Goal: Information Seeking & Learning: Learn about a topic

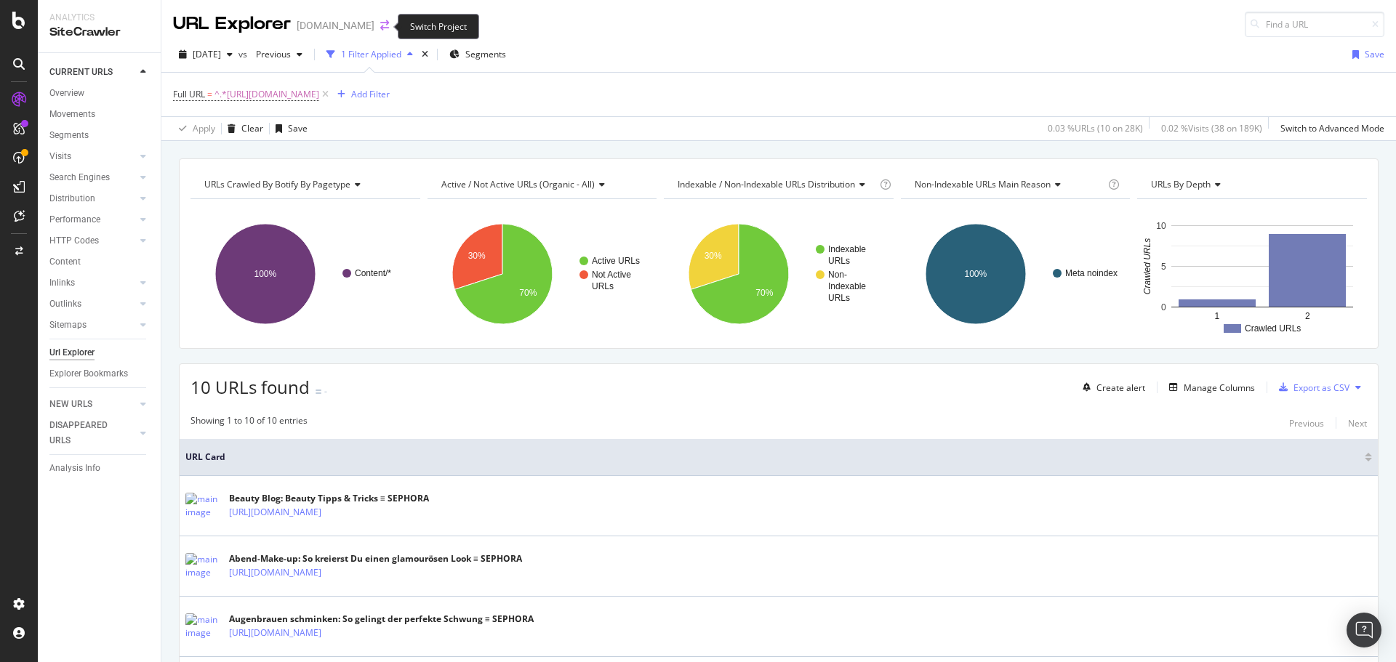
click at [380, 23] on icon "arrow-right-arrow-left" at bounding box center [384, 25] width 9 height 10
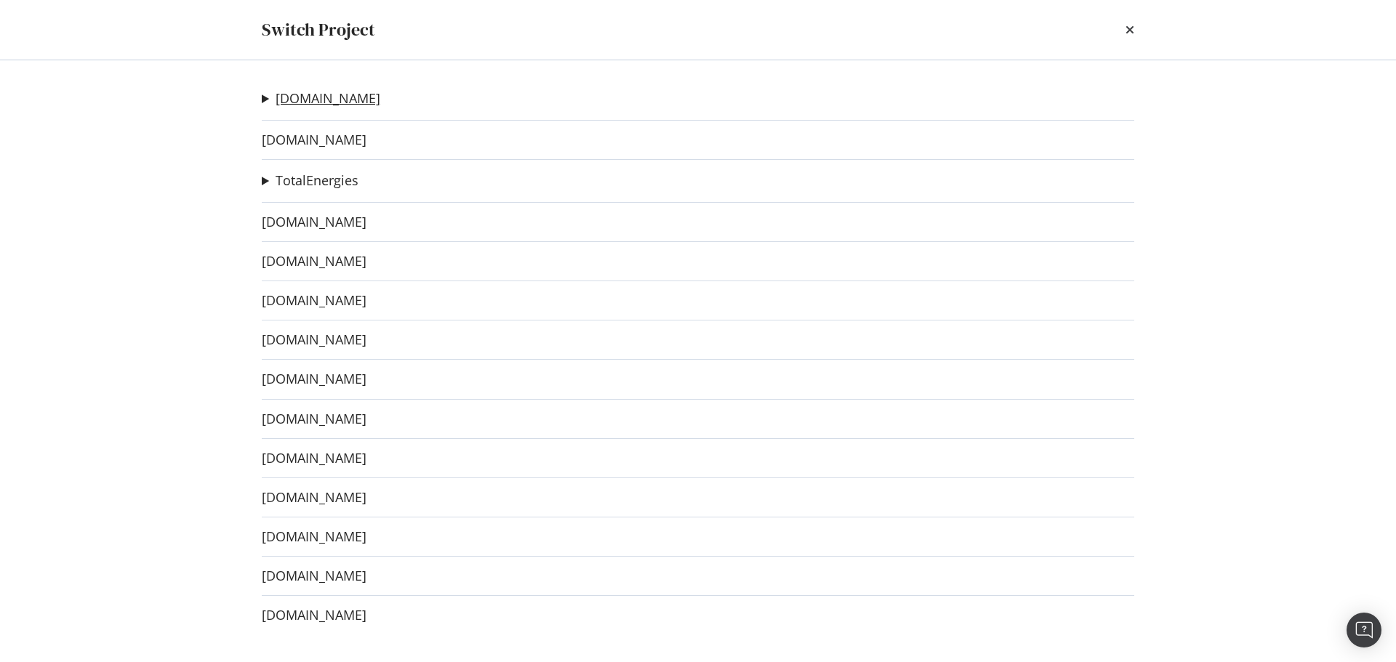
click at [329, 92] on link "[DOMAIN_NAME]" at bounding box center [327, 98] width 105 height 15
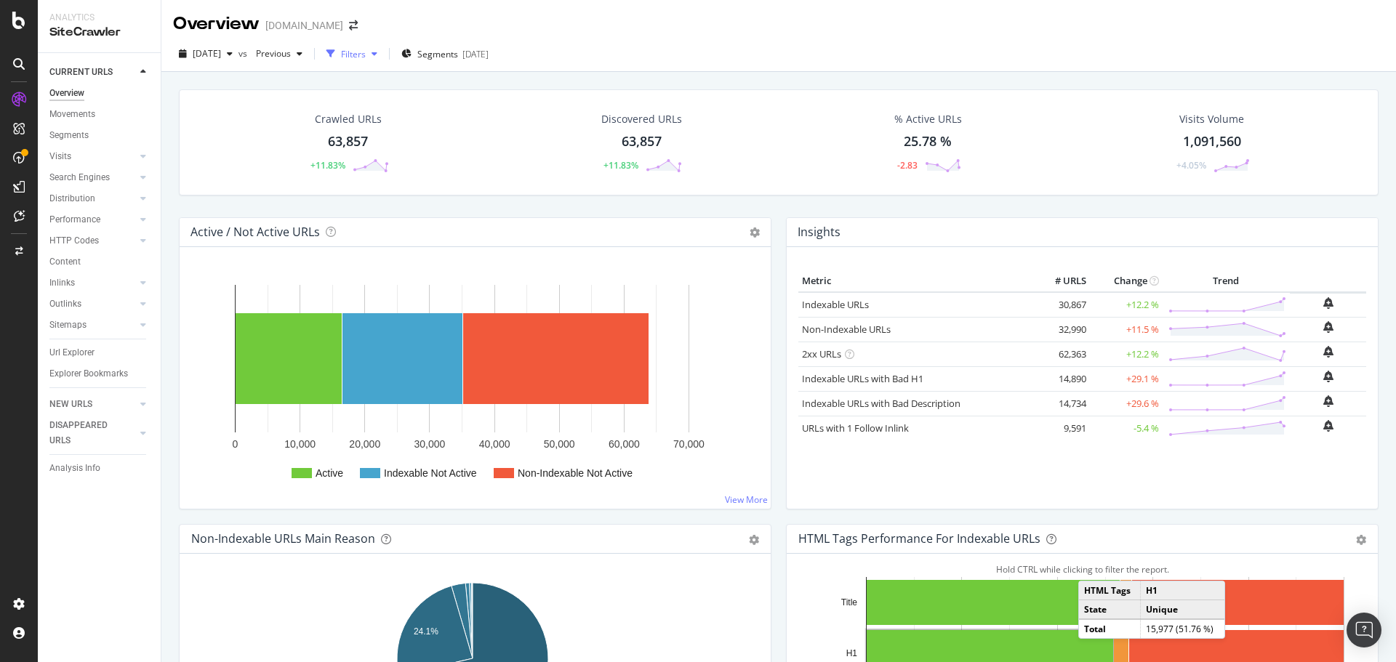
click at [383, 46] on div "Filters" at bounding box center [352, 54] width 63 height 22
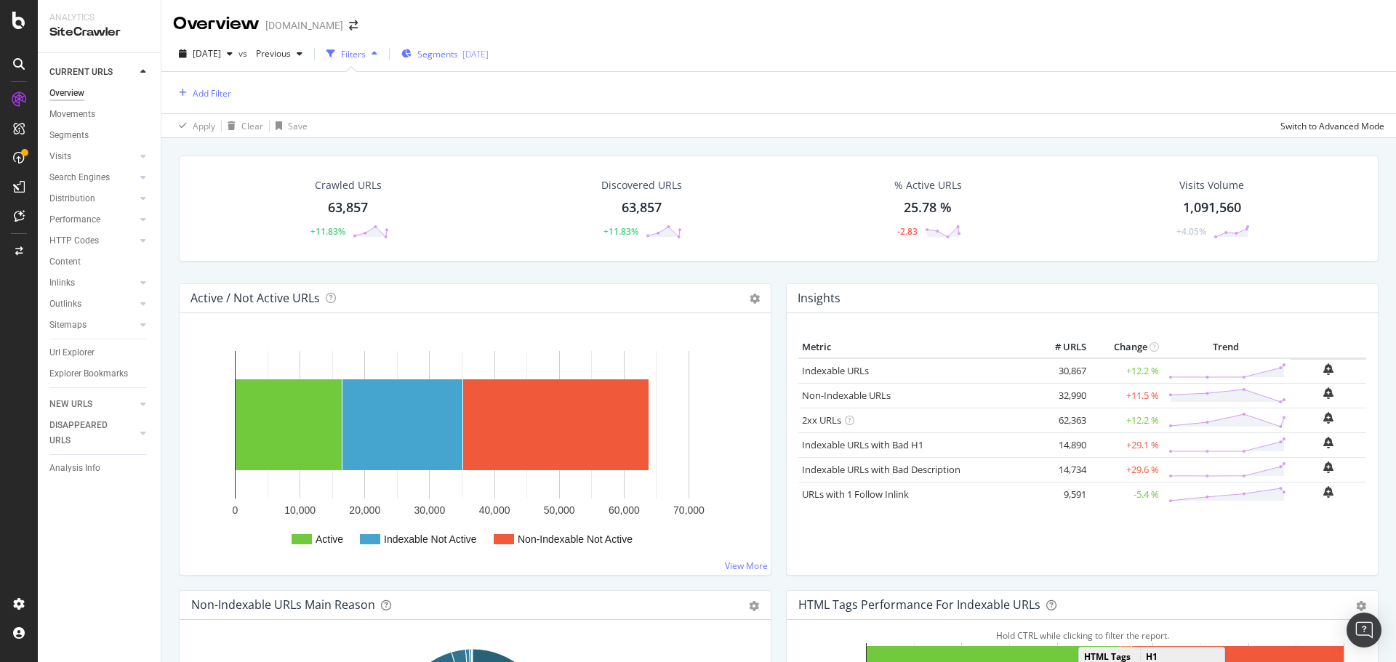
click at [458, 48] on span "Segments" at bounding box center [437, 54] width 41 height 12
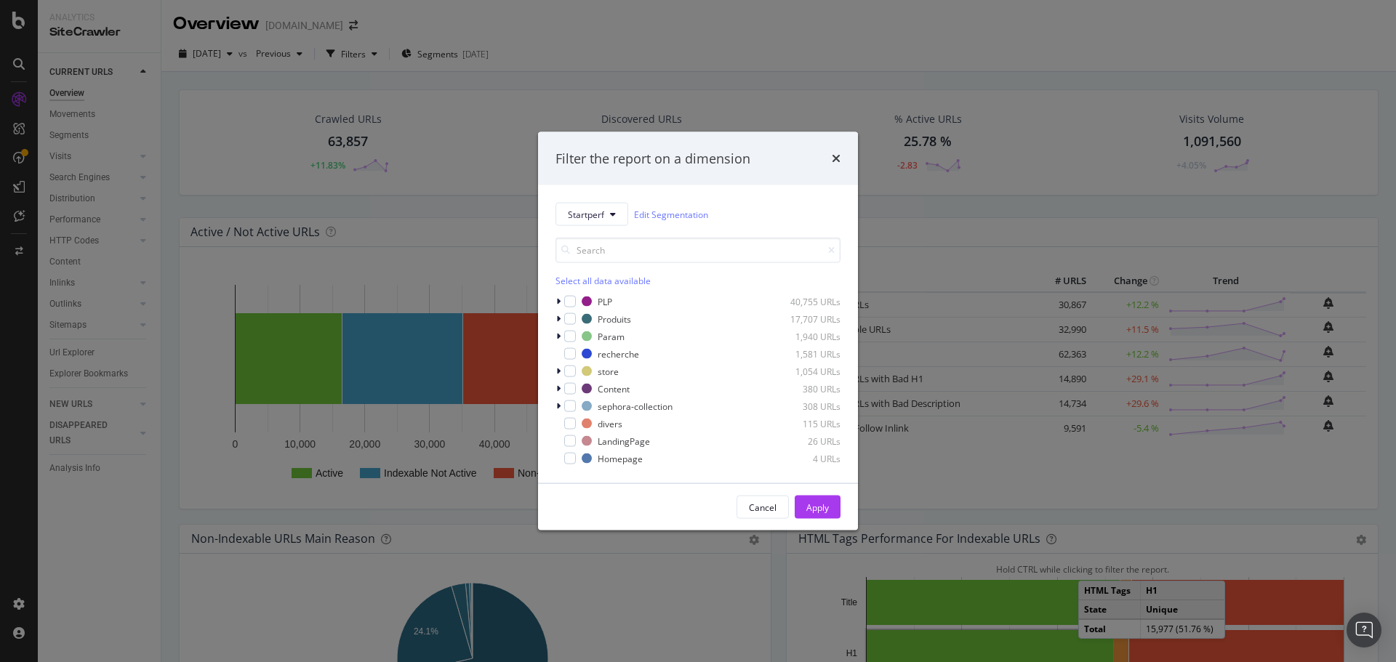
drag, startPoint x: 836, startPoint y: 155, endPoint x: 823, endPoint y: 153, distance: 13.3
click at [836, 155] on icon "times" at bounding box center [836, 159] width 9 height 12
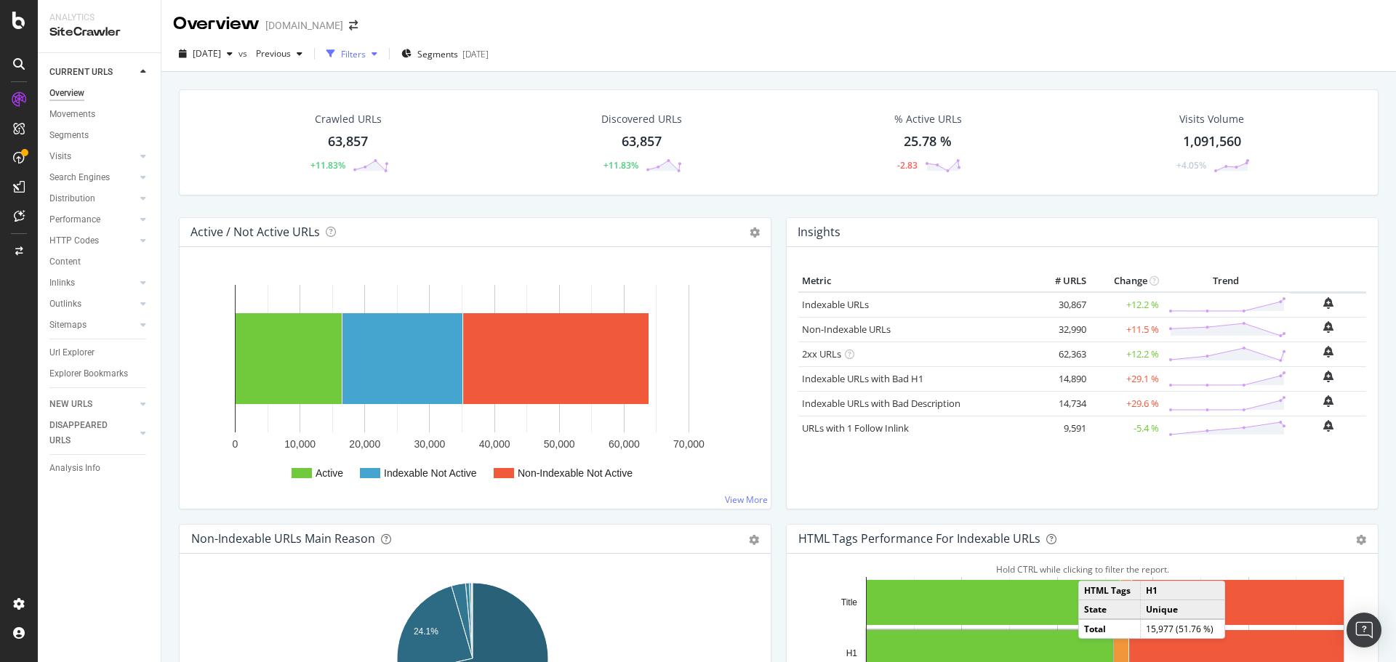
click at [366, 53] on div "Filters" at bounding box center [353, 54] width 25 height 12
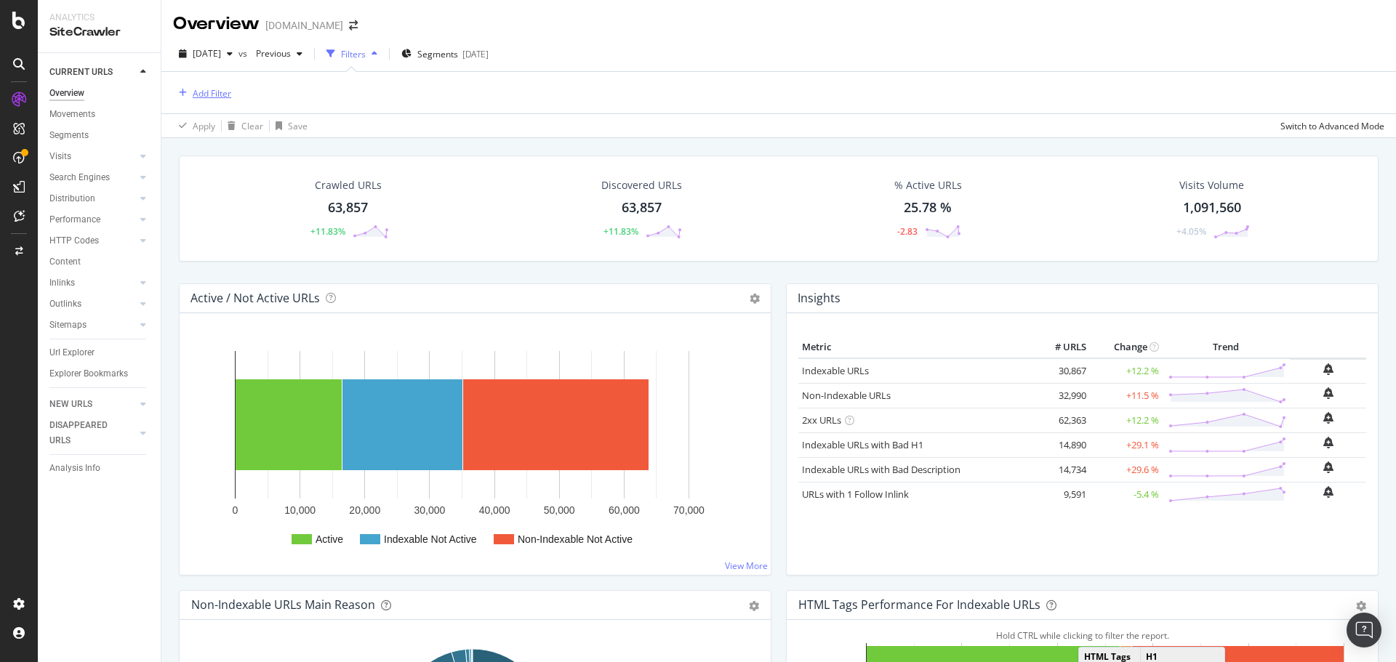
click at [200, 91] on div "Add Filter" at bounding box center [212, 93] width 39 height 12
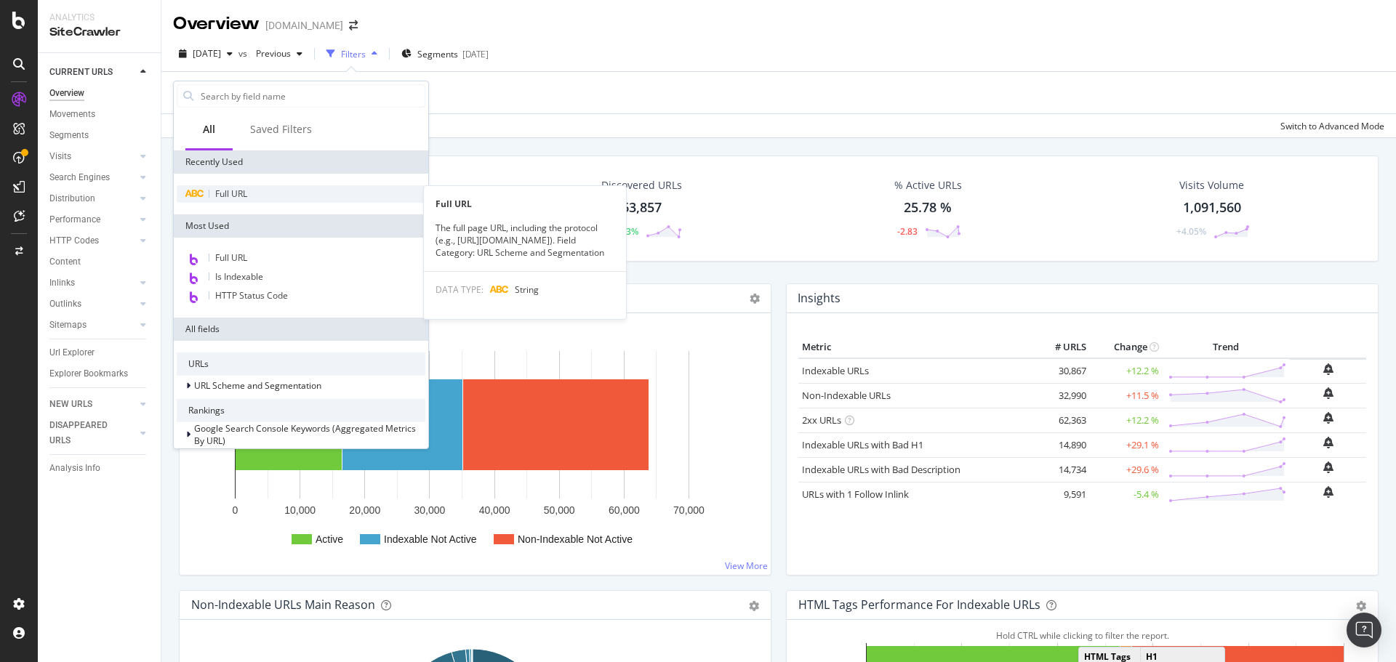
click at [290, 185] on div "Full URL" at bounding box center [301, 193] width 249 height 17
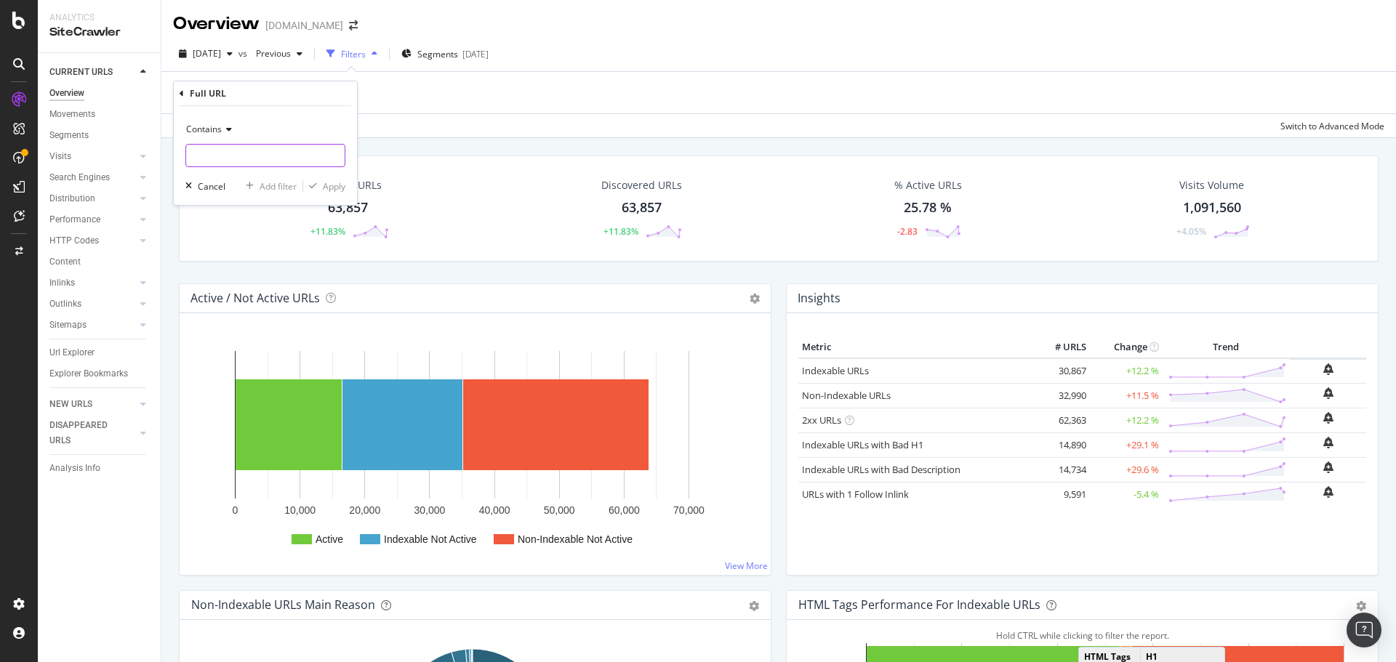
paste input "[URL][DOMAIN_NAME]"
type input "[URL][DOMAIN_NAME]"
click at [335, 188] on div "Apply" at bounding box center [334, 186] width 23 height 12
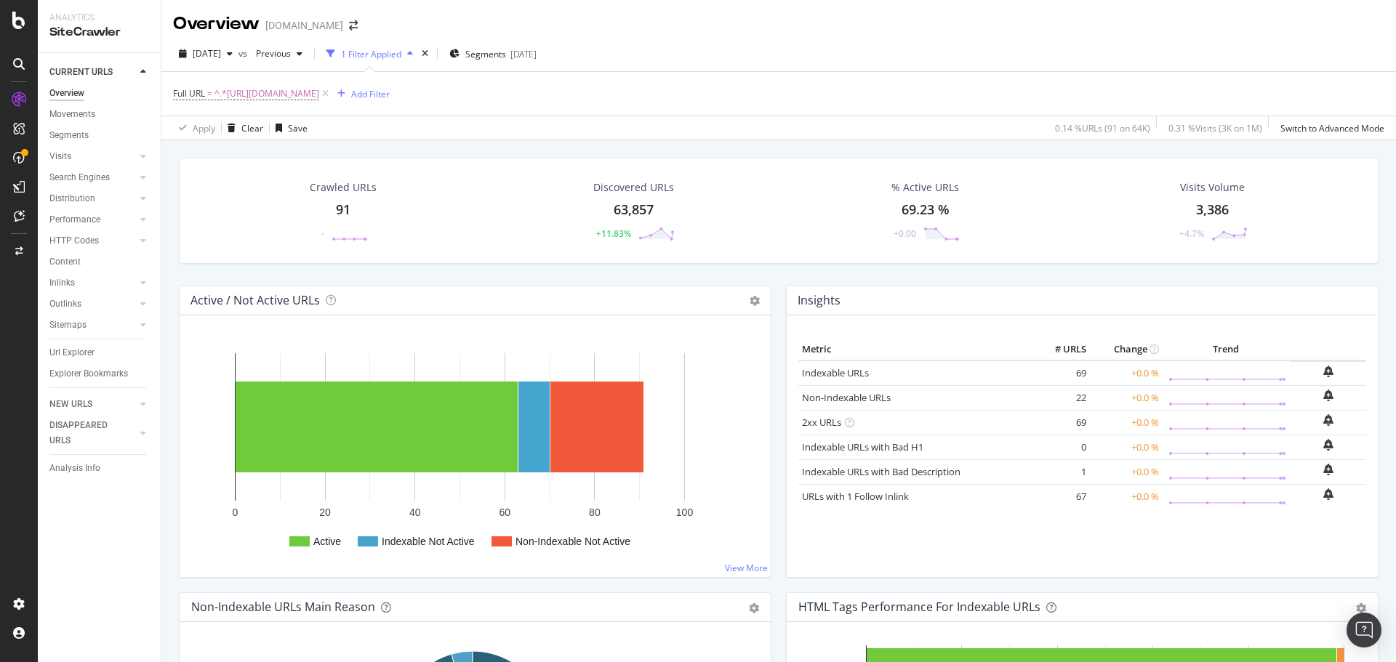
click at [770, 275] on div "Crawled URLs 91 - Discovered URLs 63,857 +11.83% % Active URLs 69.23 % +0.00 Vi…" at bounding box center [779, 222] width 1214 height 128
click at [779, 272] on div "Crawled URLs 91 - Discovered URLs 63,857 +11.83% % Active URLs 69.23 % +0.00 Vi…" at bounding box center [779, 222] width 1214 height 128
click at [695, 142] on div "Crawled URLs 91 - Discovered URLs 63,857 +11.83% % Active URLs 69.23 % +0.00 Vi…" at bounding box center [778, 471] width 1234 height 662
drag, startPoint x: 90, startPoint y: 353, endPoint x: 428, endPoint y: 278, distance: 346.2
click at [90, 353] on div "Url Explorer" at bounding box center [71, 352] width 45 height 15
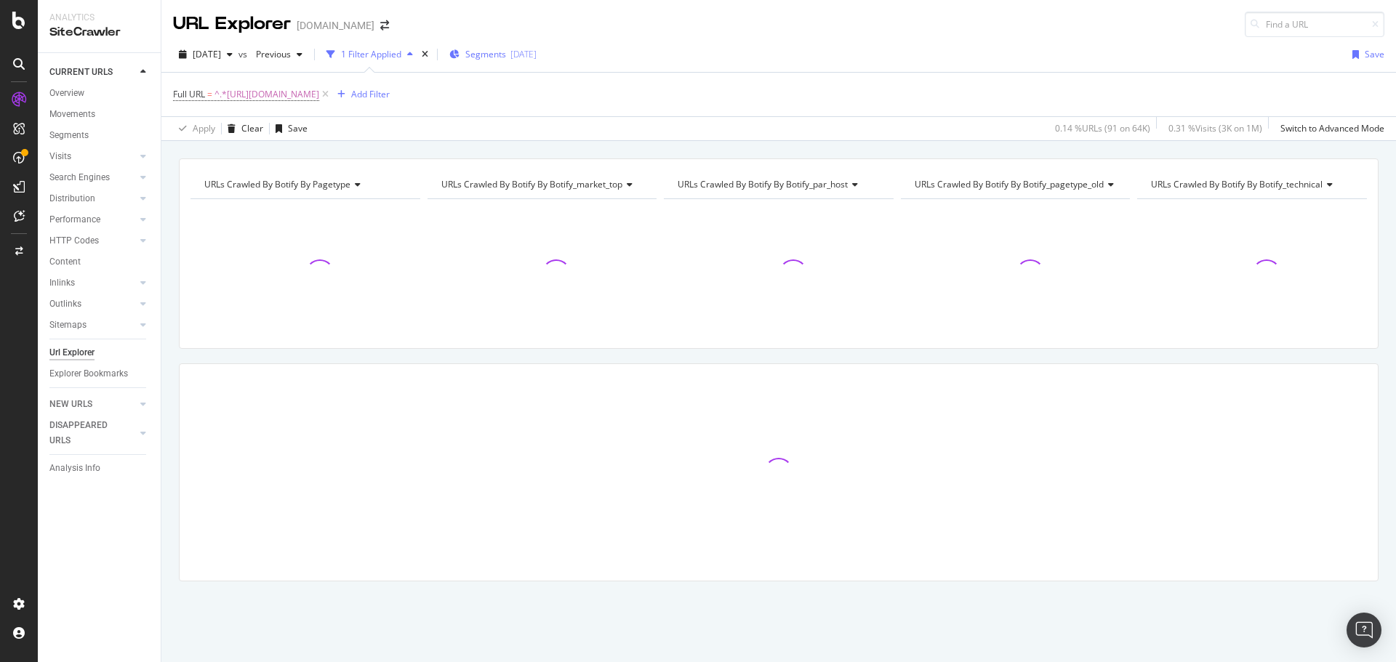
click at [503, 55] on span "Segments" at bounding box center [485, 54] width 41 height 12
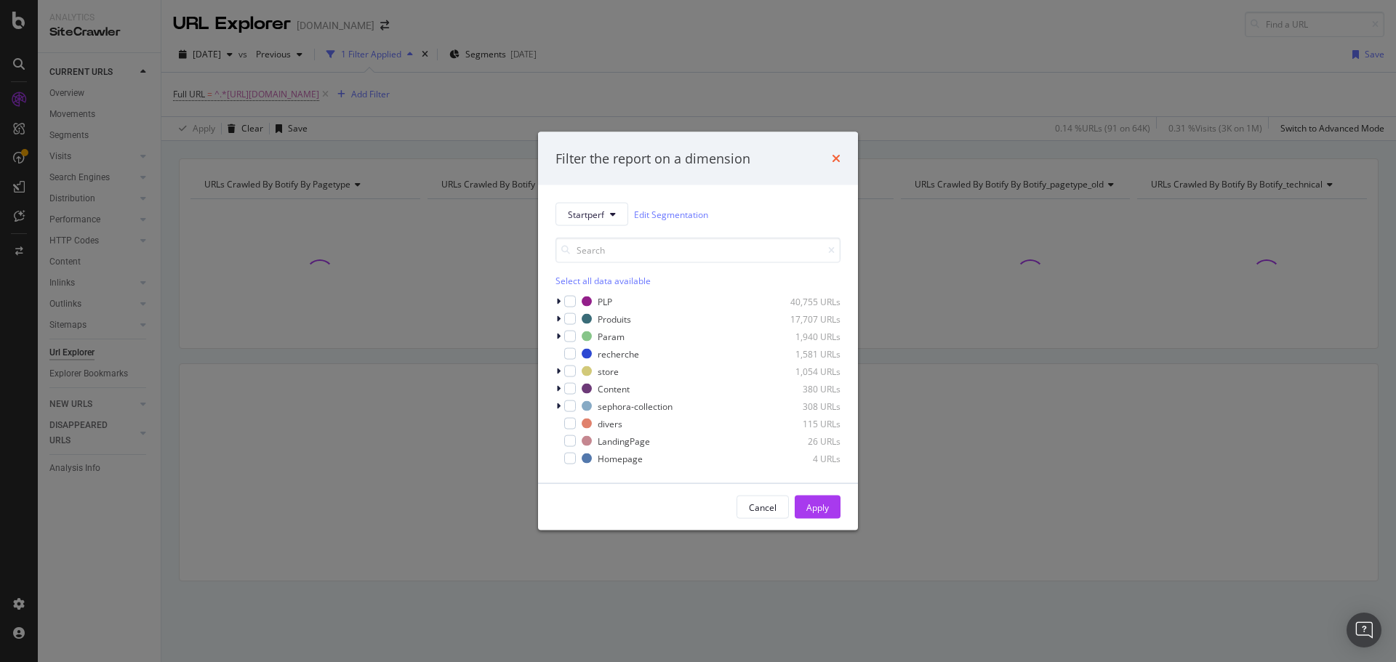
click at [835, 153] on icon "times" at bounding box center [836, 159] width 9 height 12
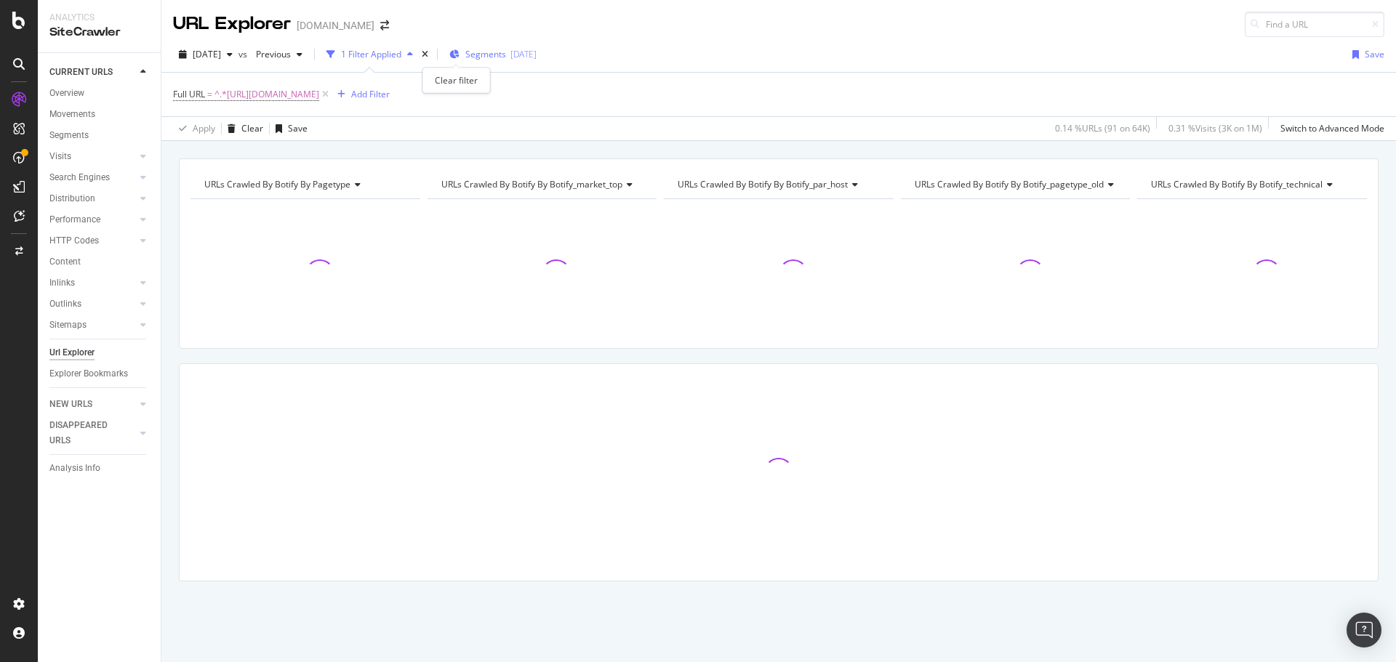
click at [431, 54] on div "times" at bounding box center [425, 54] width 12 height 15
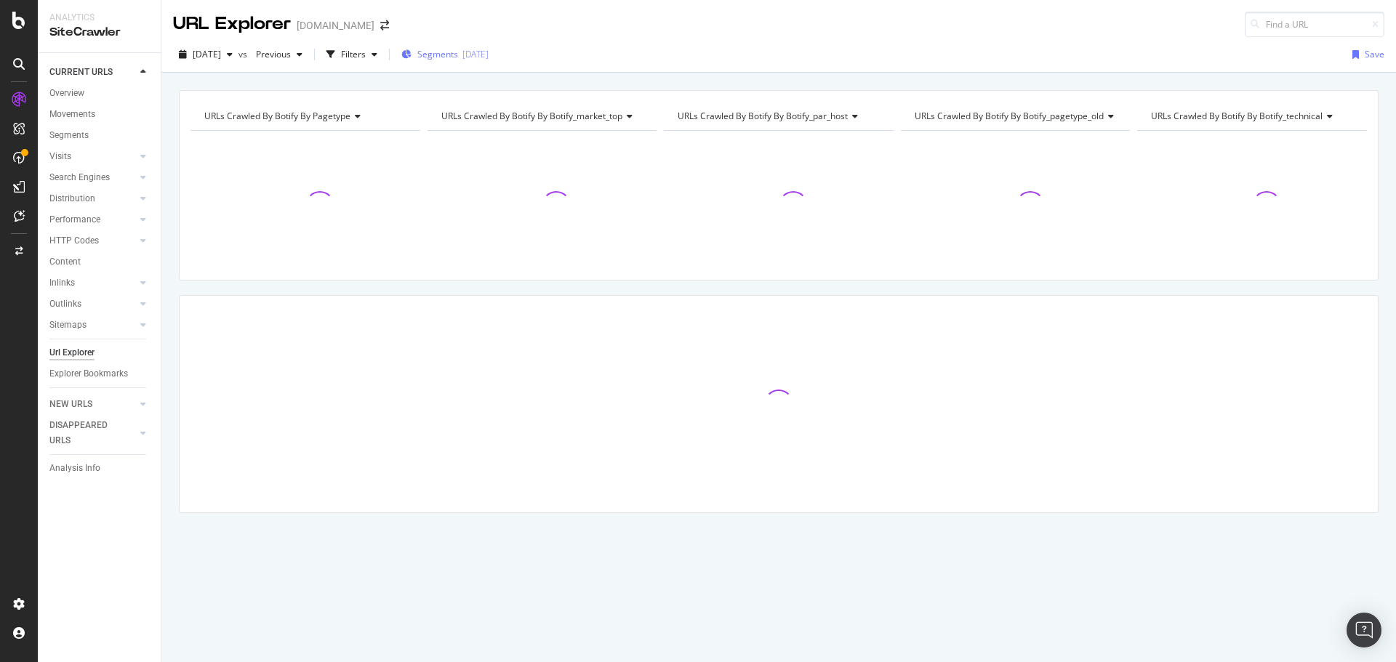
click at [451, 54] on span "Segments" at bounding box center [437, 54] width 41 height 12
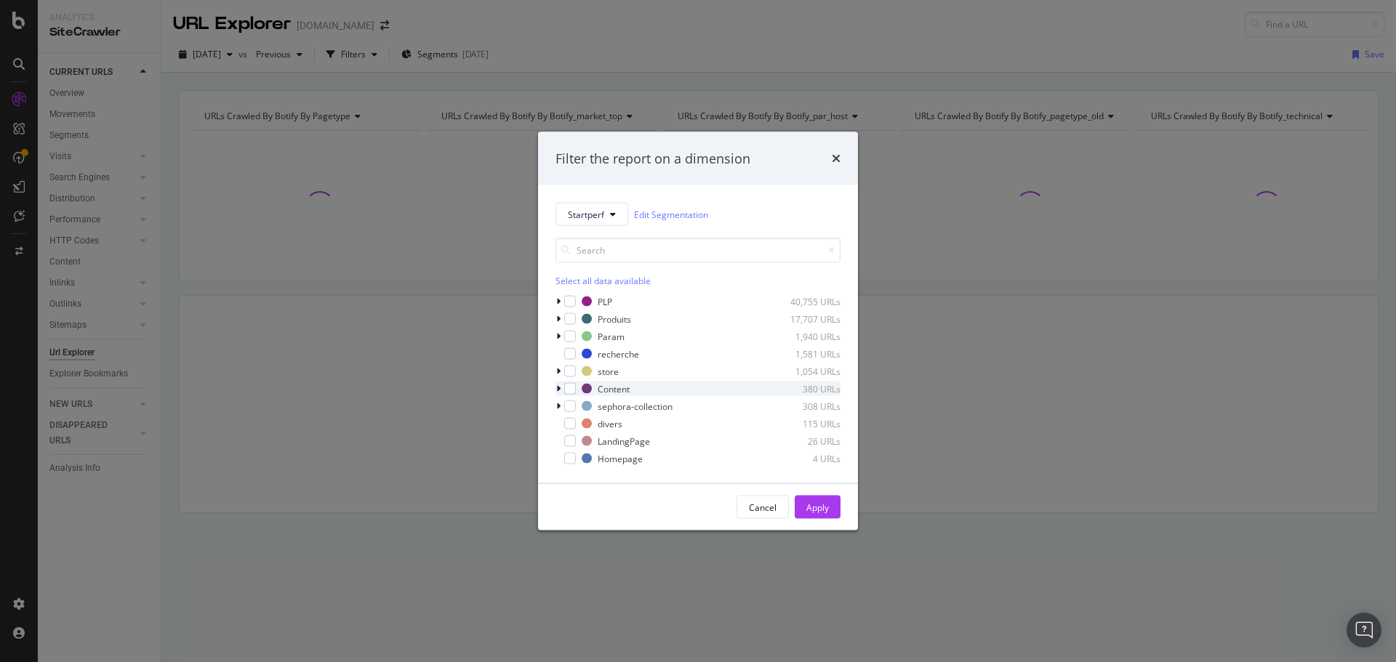
click at [557, 384] on icon "modal" at bounding box center [558, 388] width 4 height 9
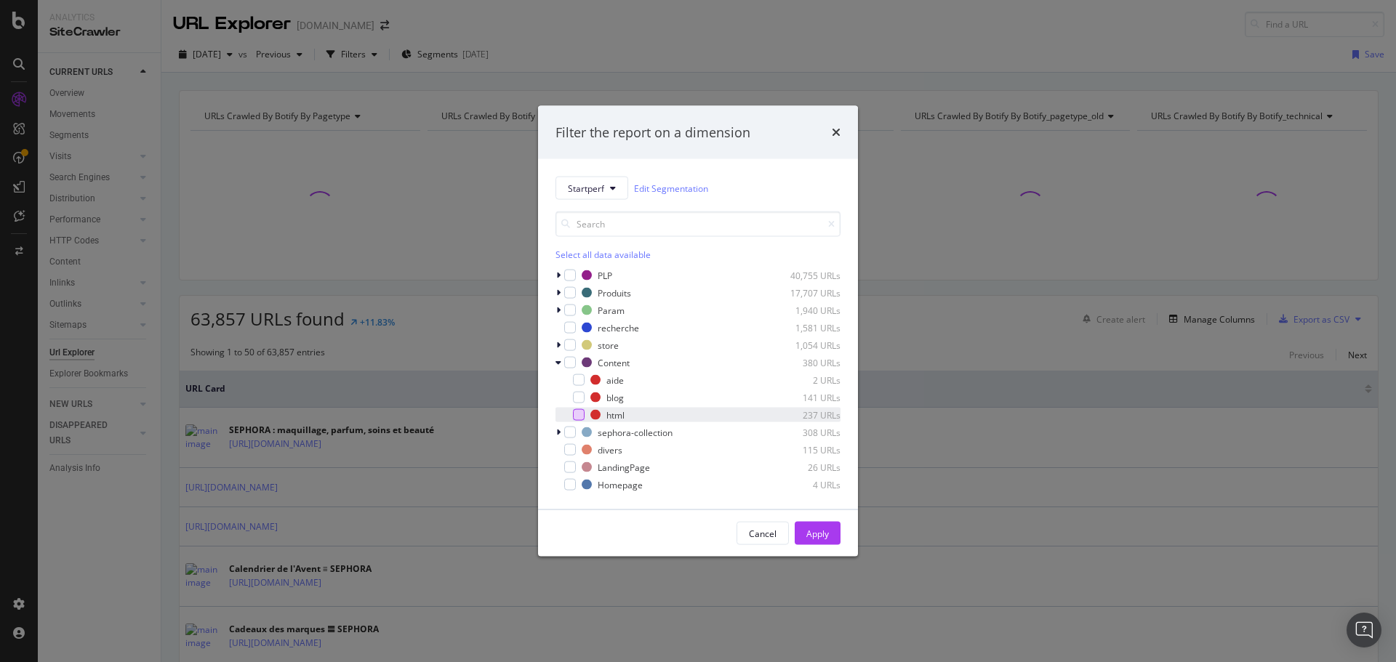
click at [578, 411] on div "modal" at bounding box center [579, 415] width 12 height 12
click at [811, 529] on div "Apply" at bounding box center [817, 533] width 23 height 12
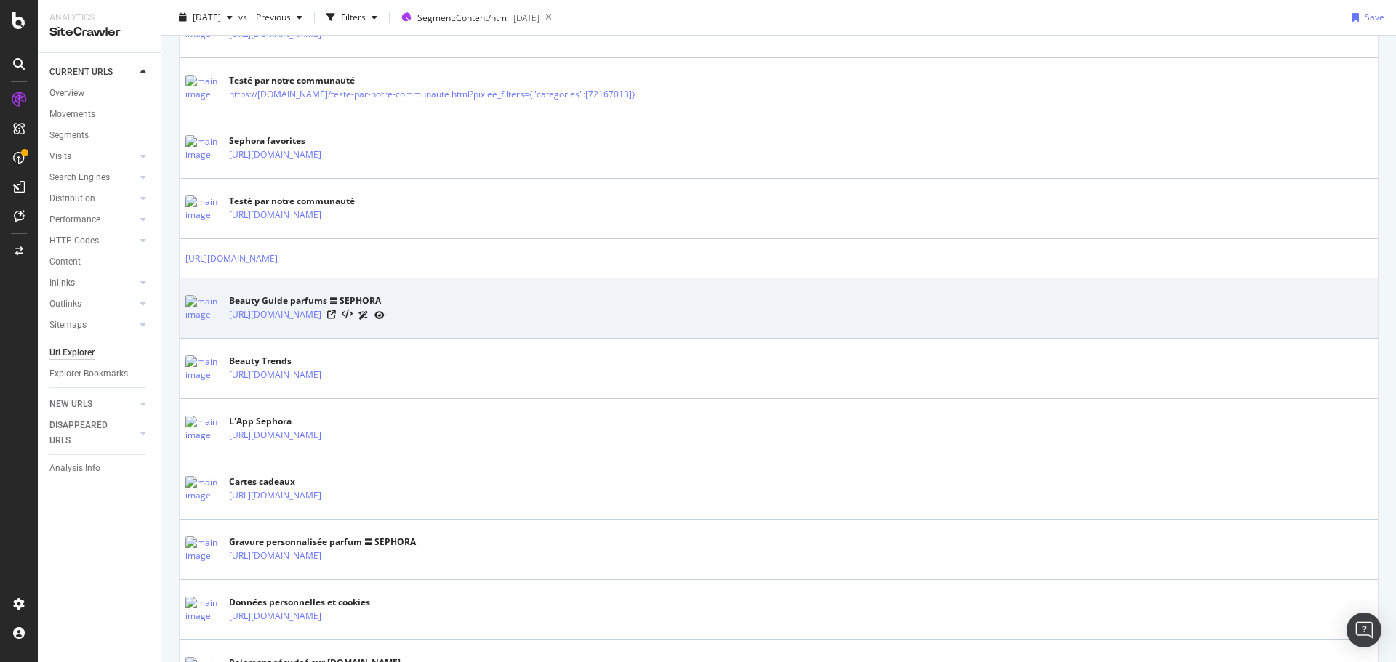
scroll to position [654, 0]
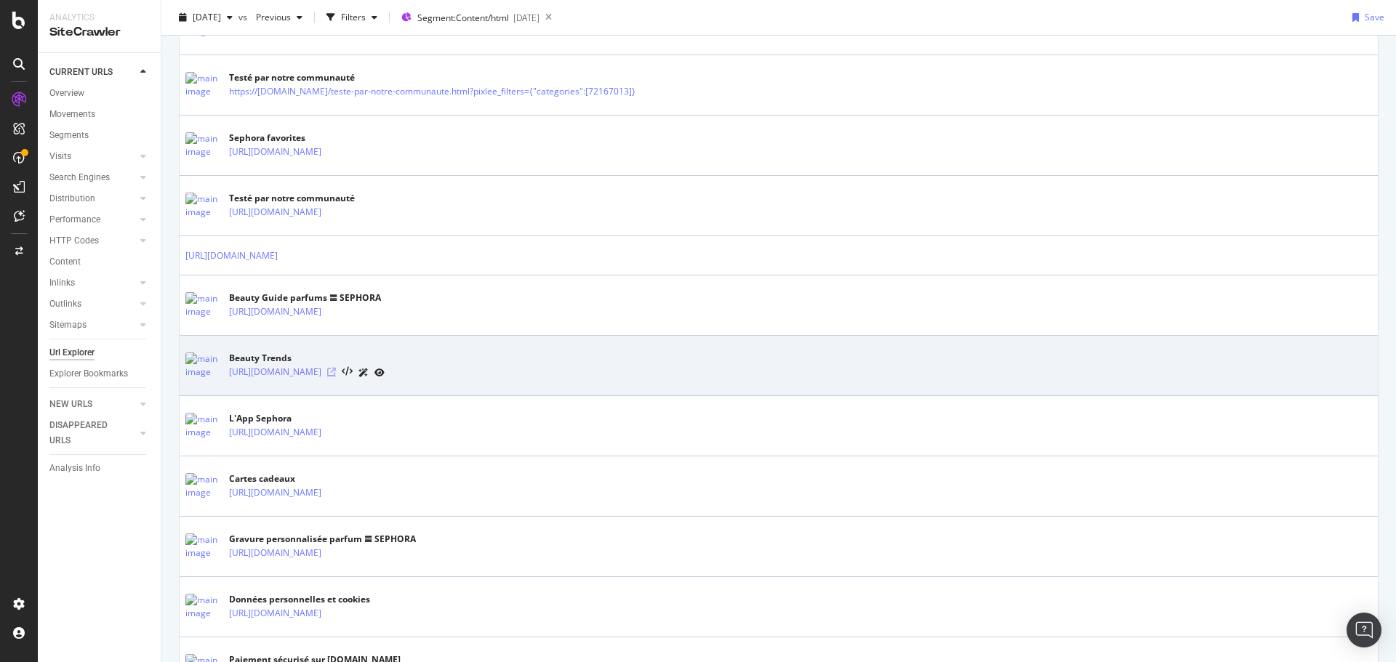
click at [336, 369] on icon at bounding box center [331, 372] width 9 height 9
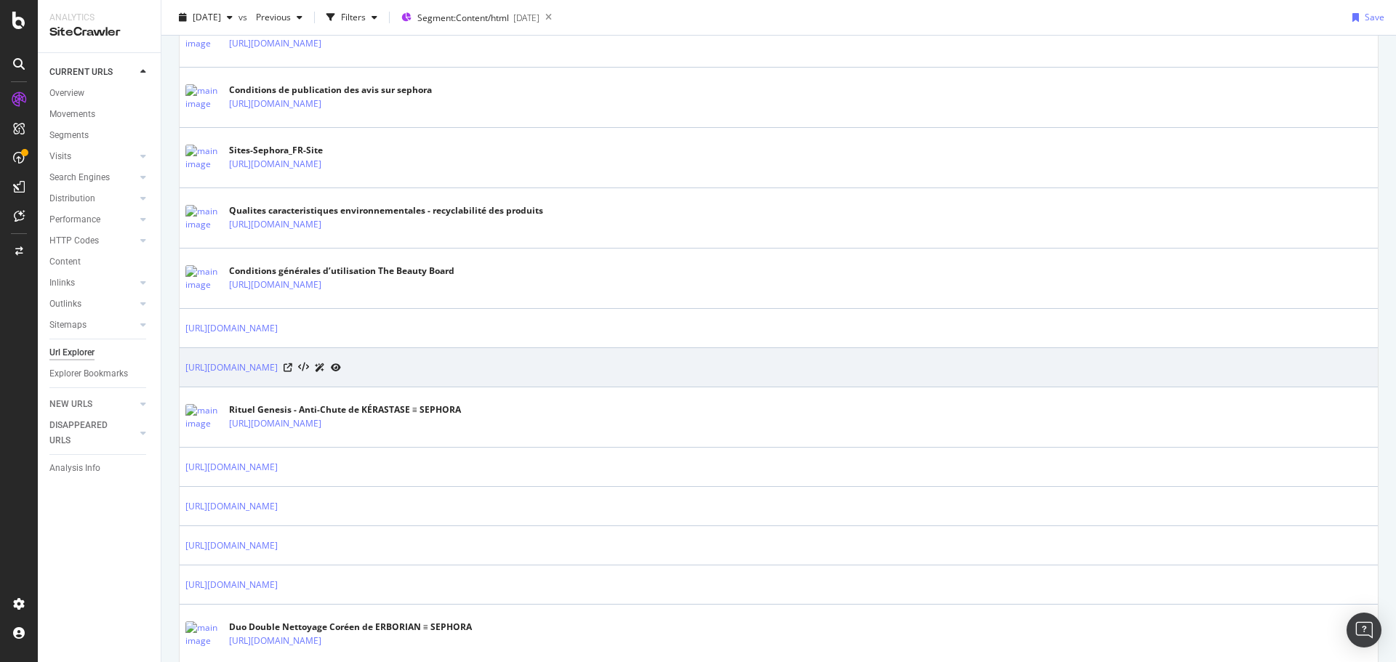
scroll to position [1962, 0]
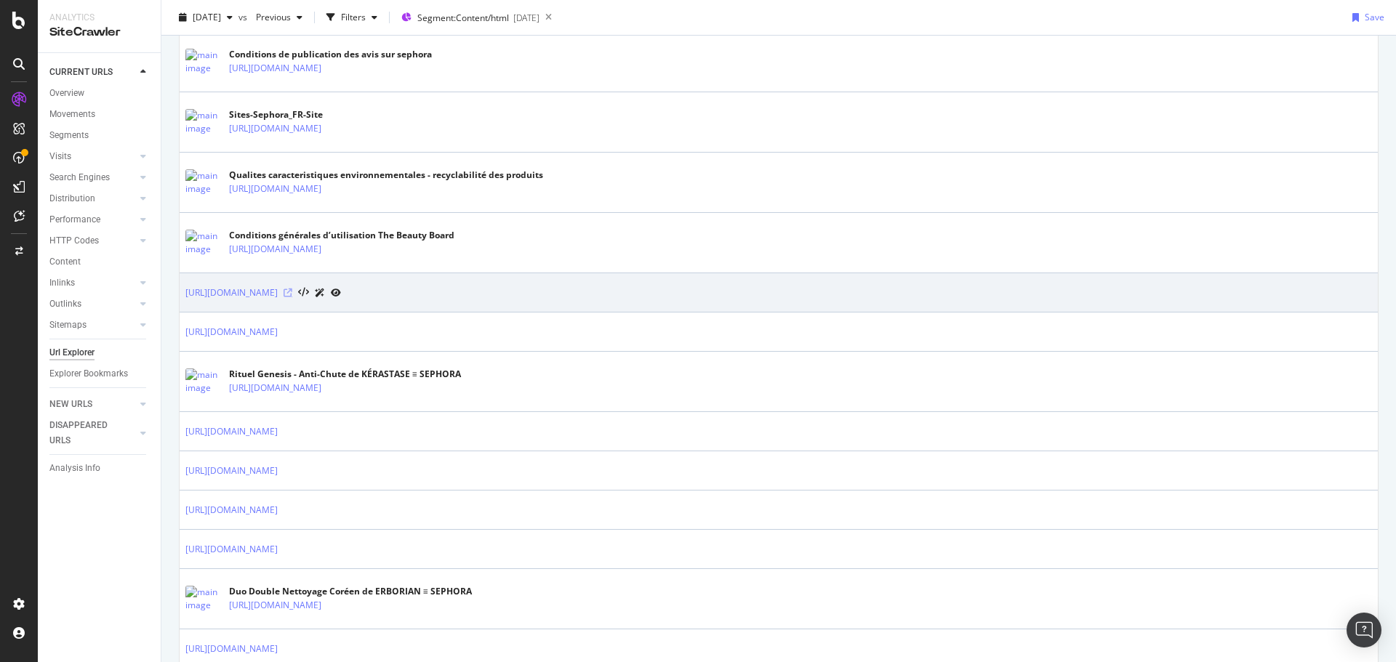
click at [292, 289] on icon at bounding box center [287, 293] width 9 height 9
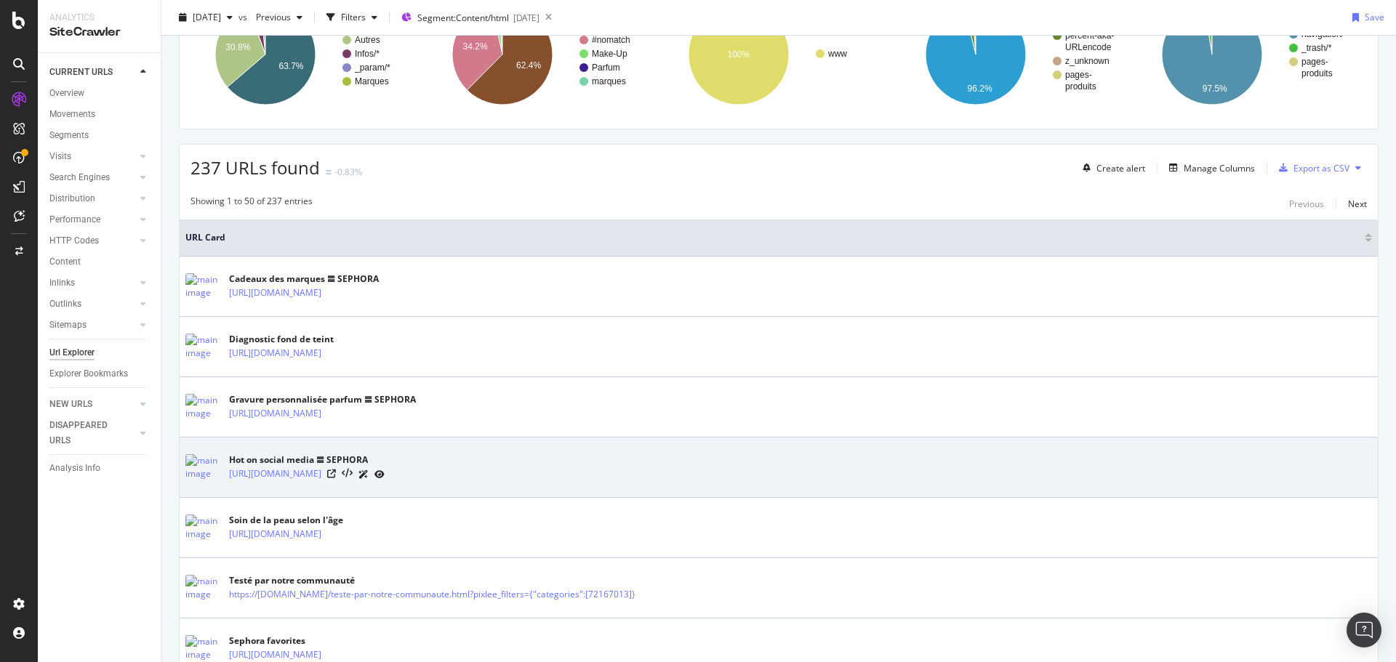
scroll to position [0, 0]
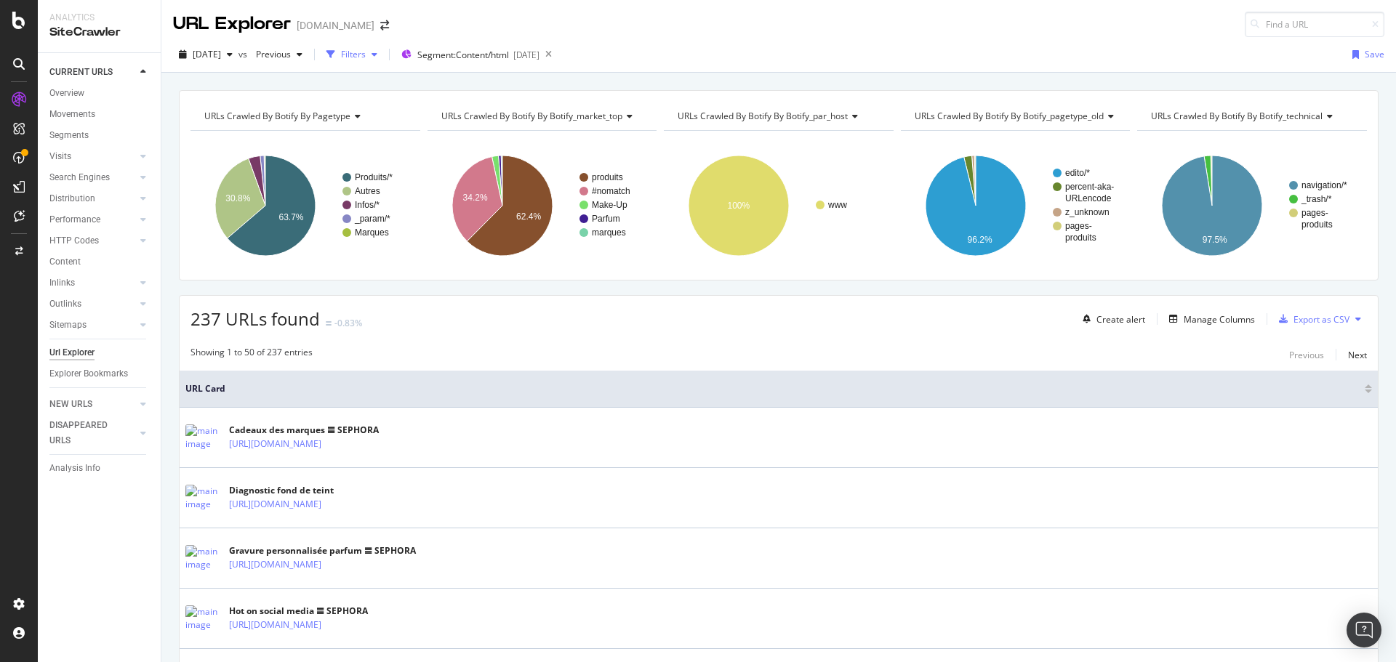
click at [366, 52] on div "Filters" at bounding box center [353, 54] width 25 height 12
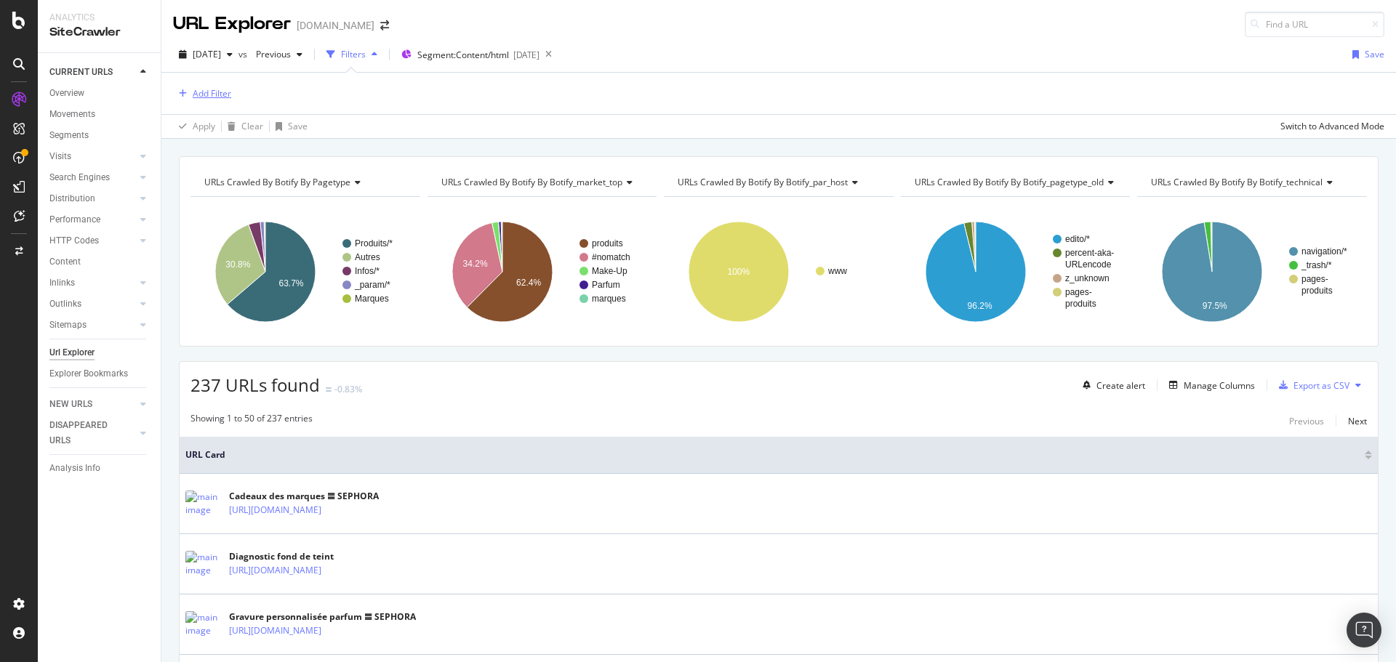
click at [207, 94] on div "Add Filter" at bounding box center [212, 93] width 39 height 12
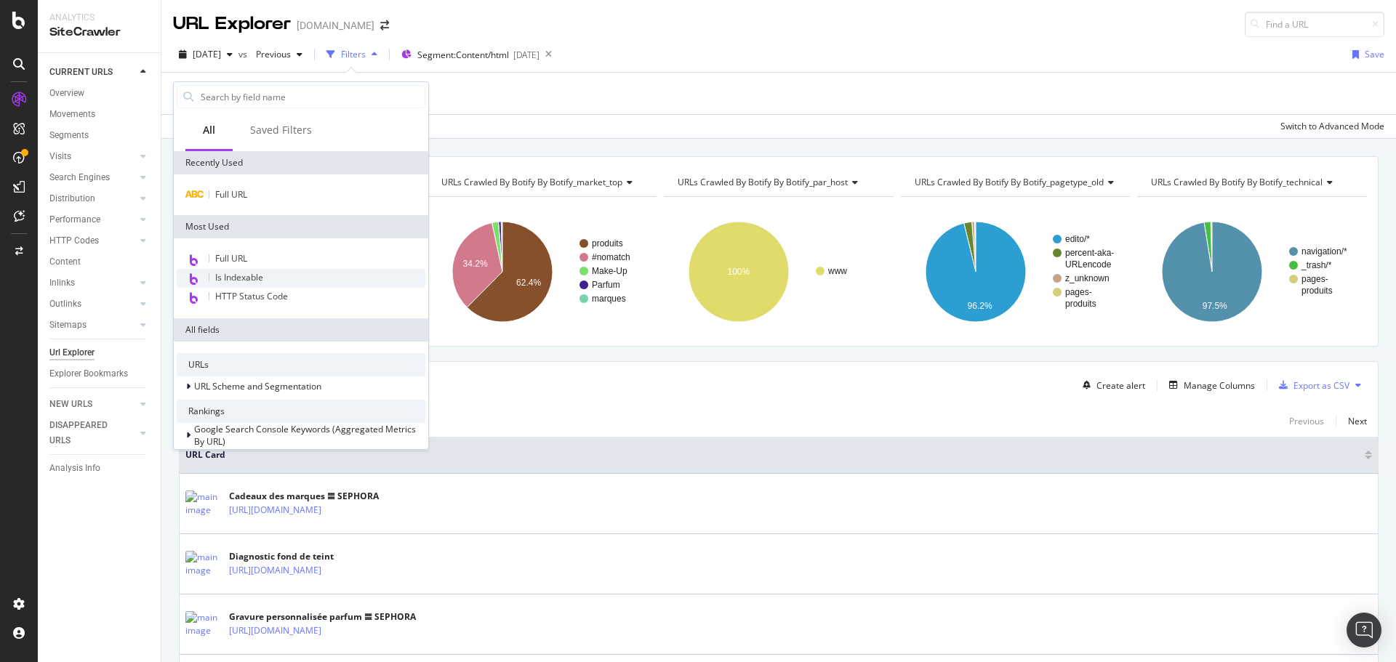
click at [279, 282] on div "Is Indexable" at bounding box center [301, 278] width 249 height 19
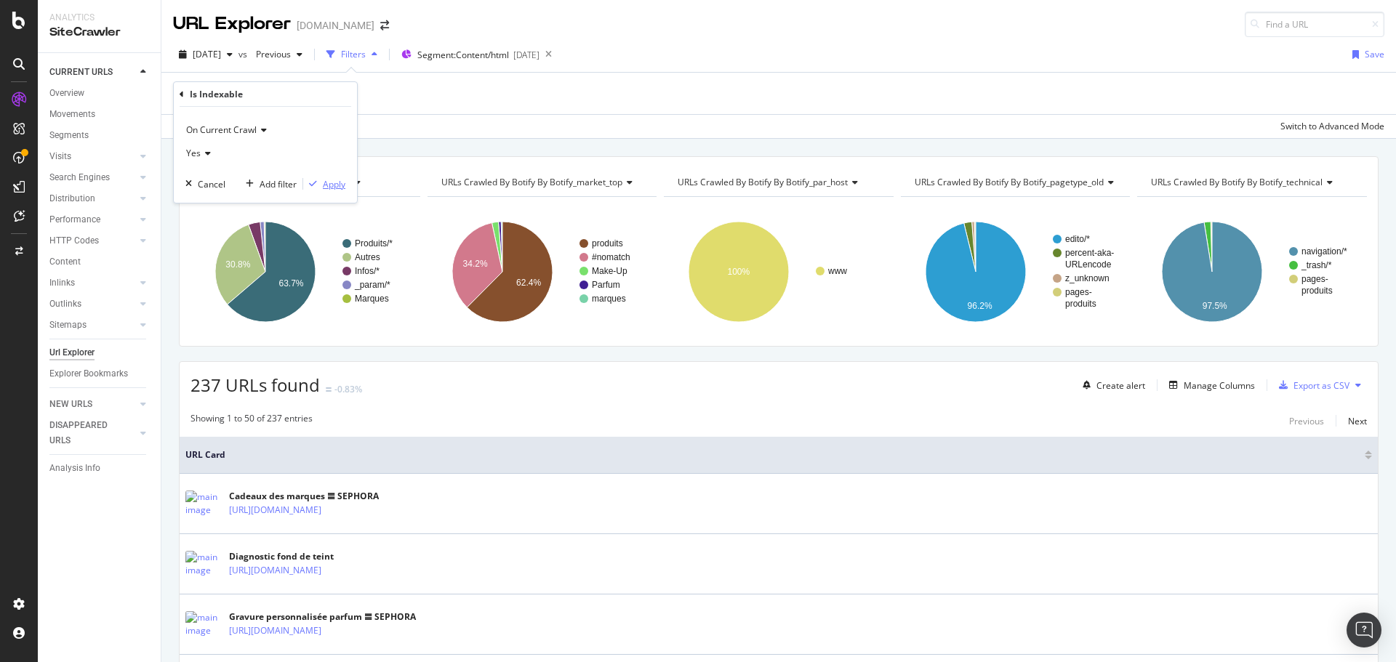
click at [327, 186] on div "Apply" at bounding box center [334, 184] width 23 height 12
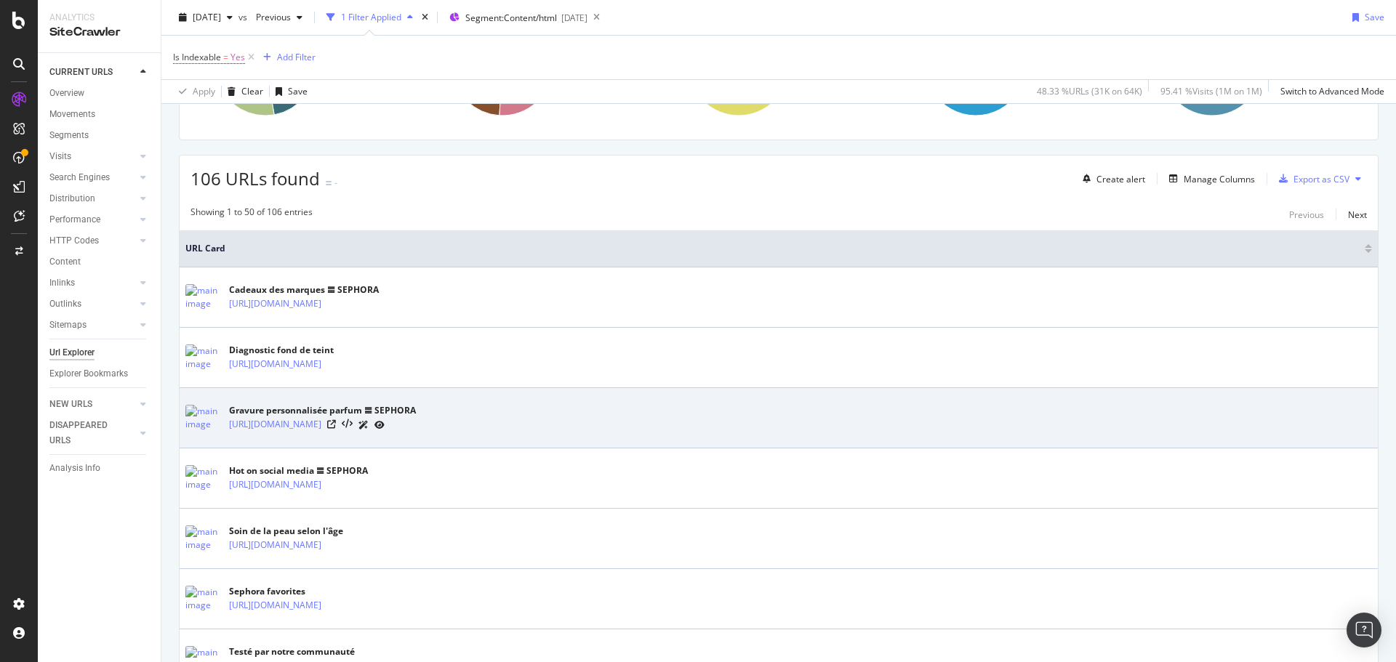
scroll to position [291, 0]
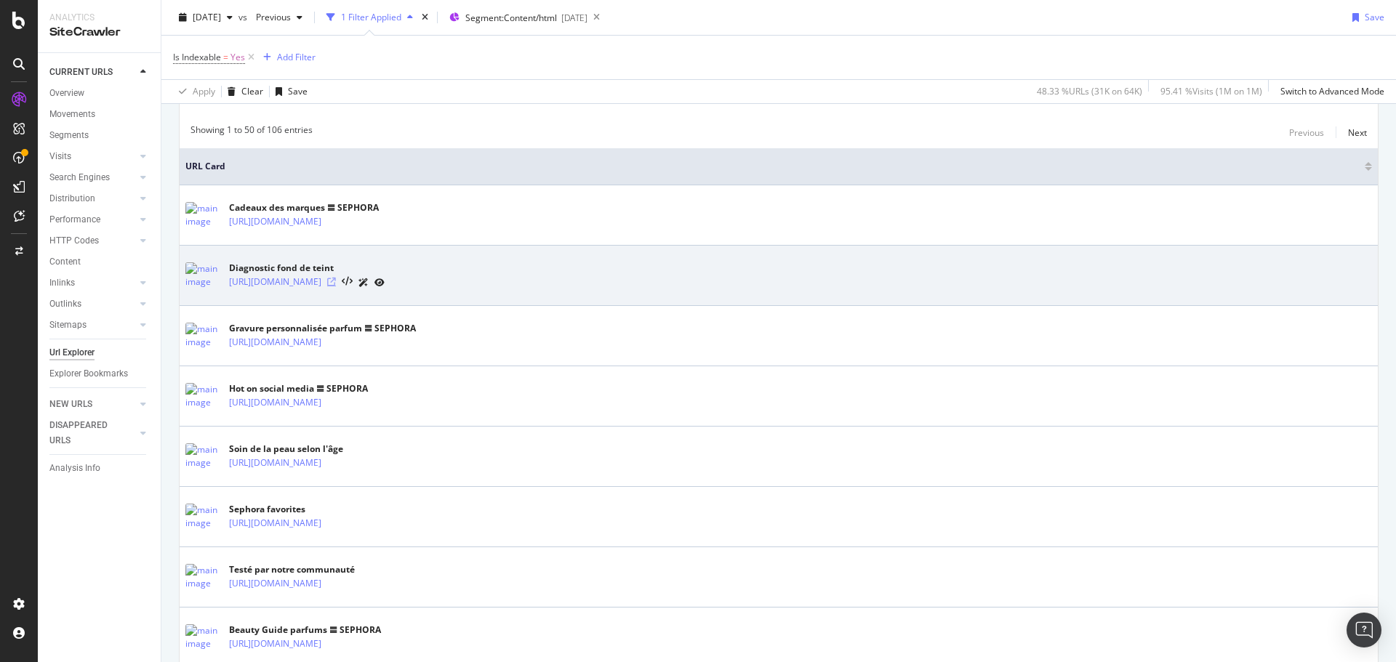
click at [336, 278] on icon at bounding box center [331, 282] width 9 height 9
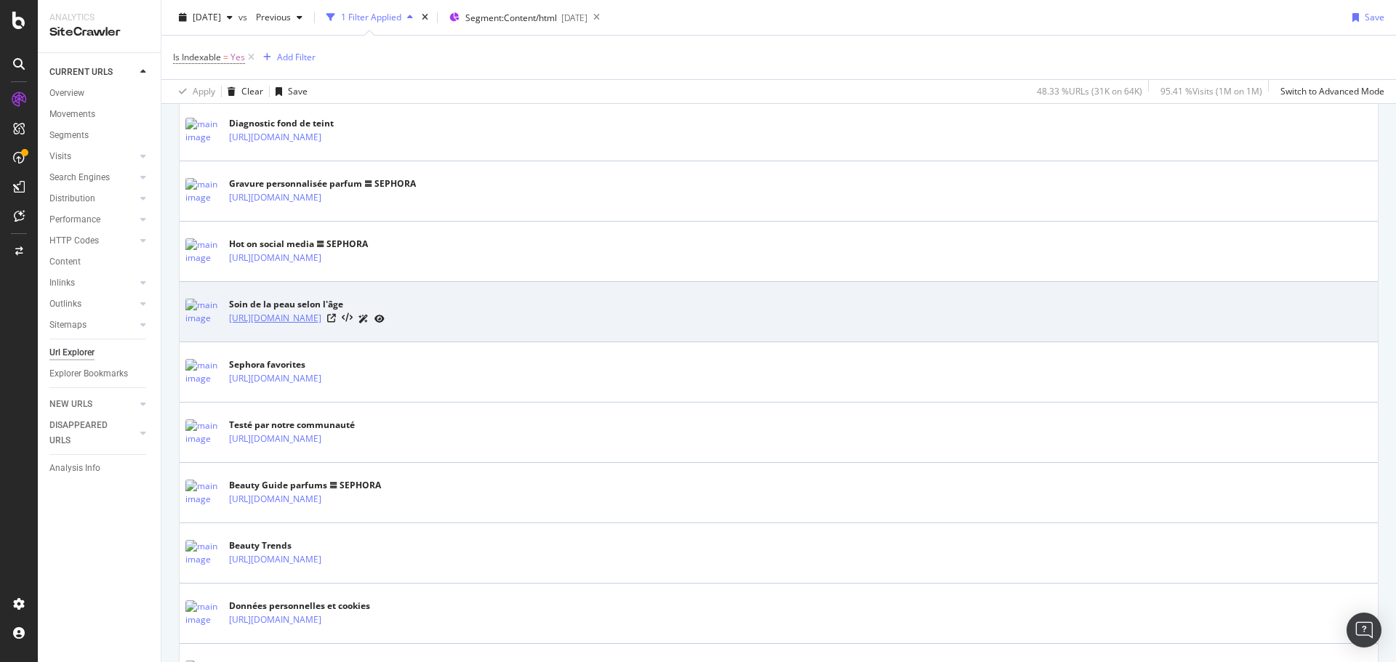
scroll to position [436, 0]
click at [336, 315] on icon at bounding box center [331, 317] width 9 height 9
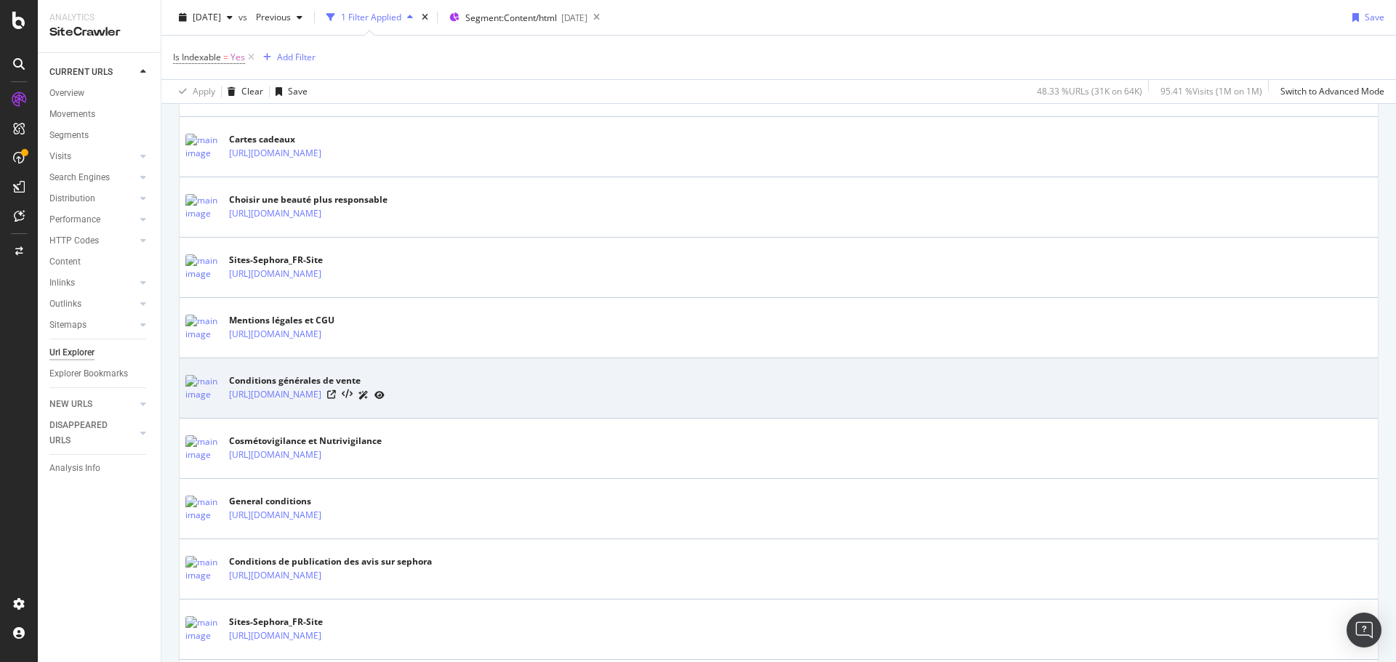
scroll to position [1236, 0]
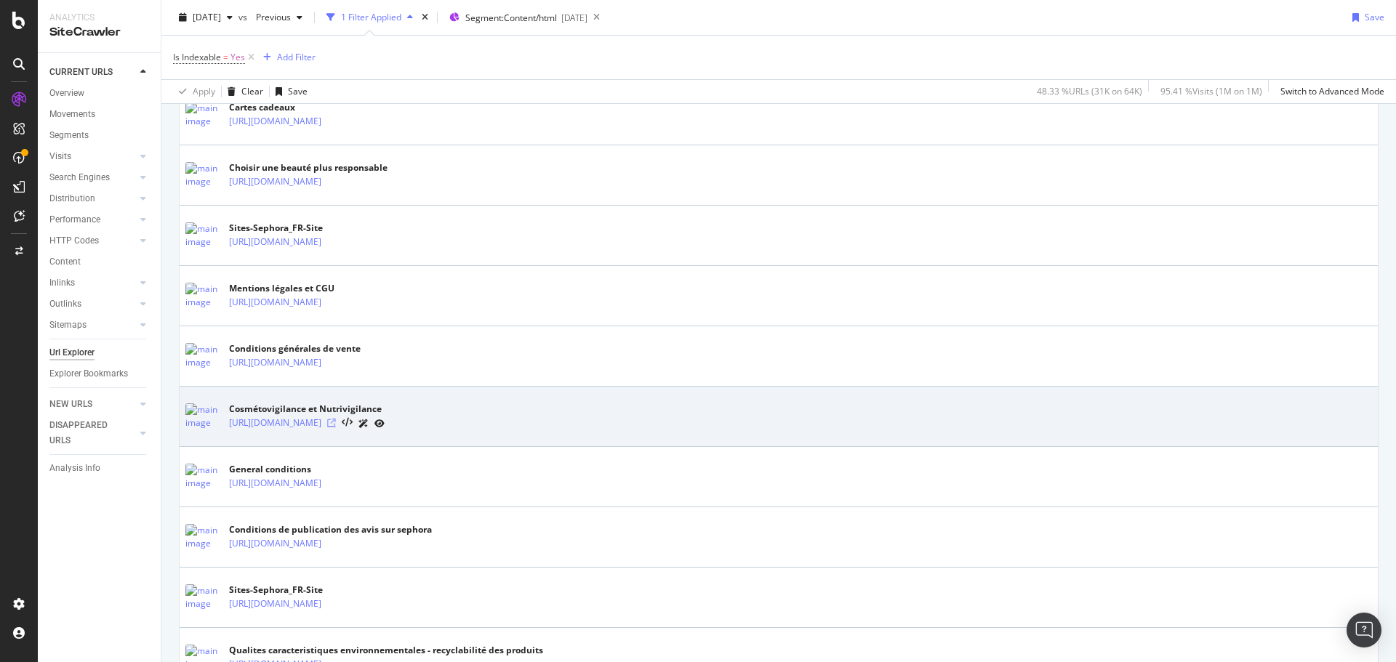
click at [336, 424] on icon at bounding box center [331, 423] width 9 height 9
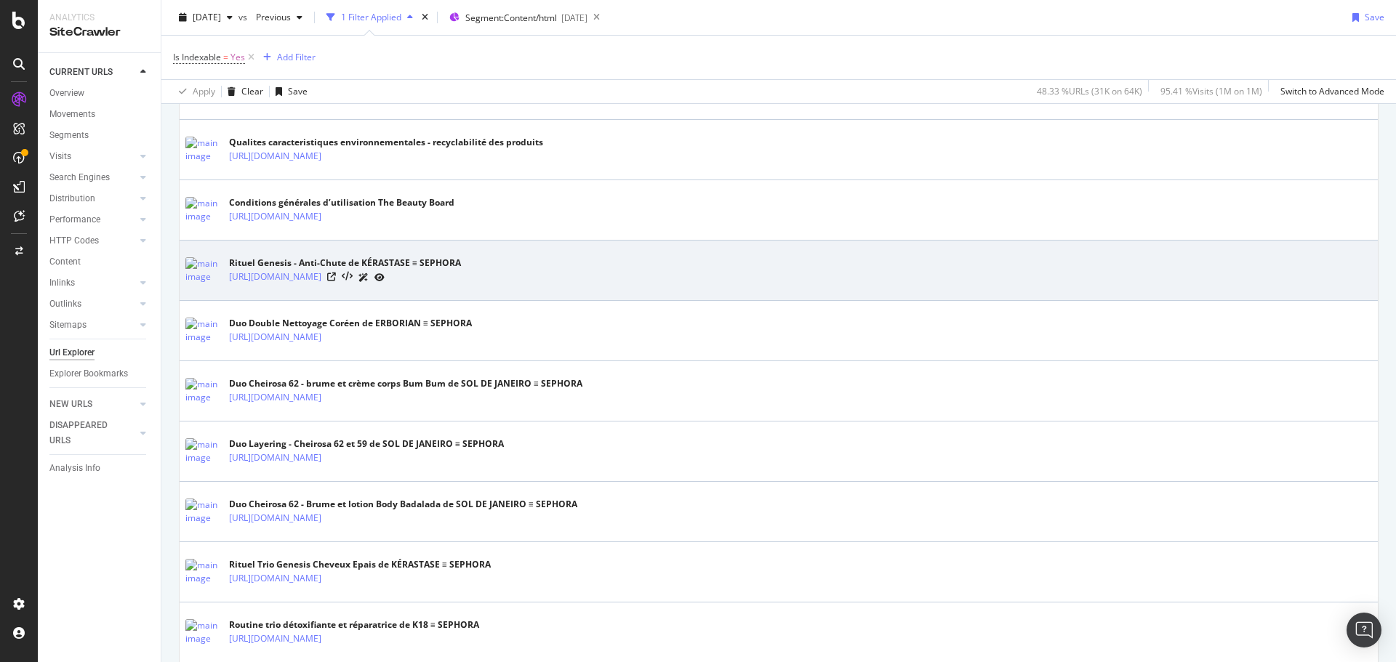
scroll to position [1744, 0]
click at [336, 277] on icon at bounding box center [331, 276] width 9 height 9
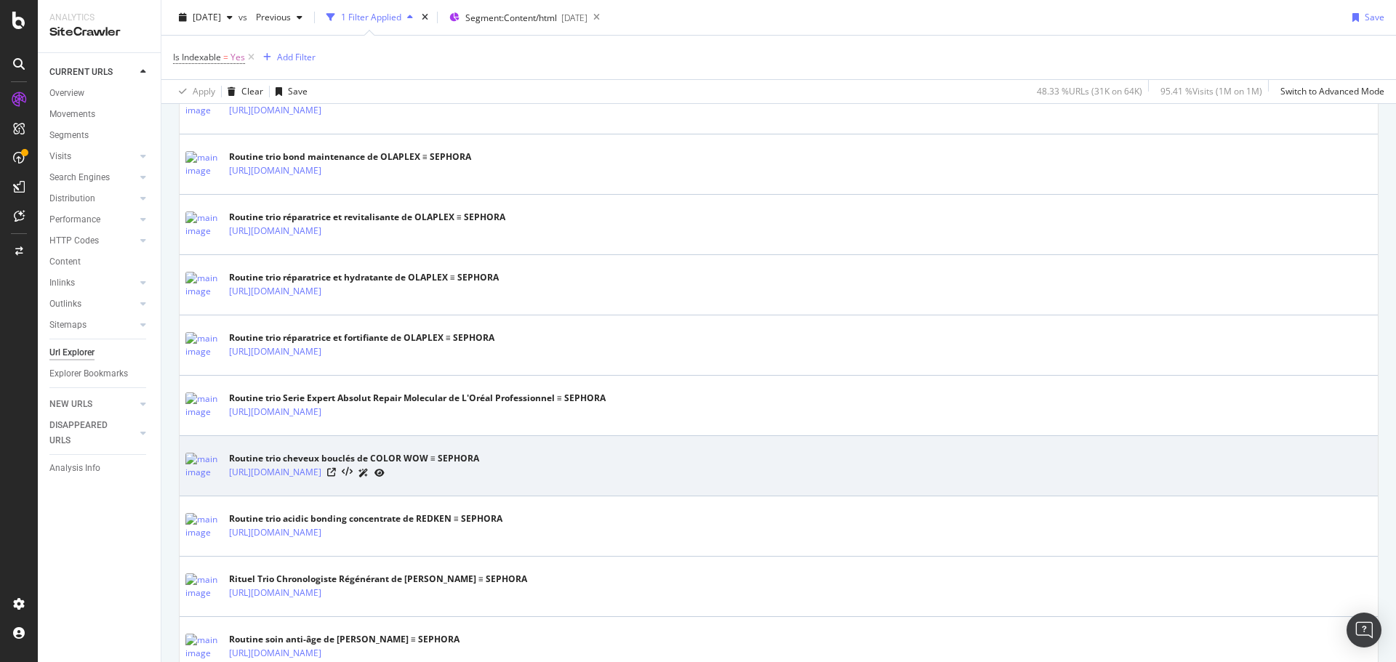
scroll to position [2914, 0]
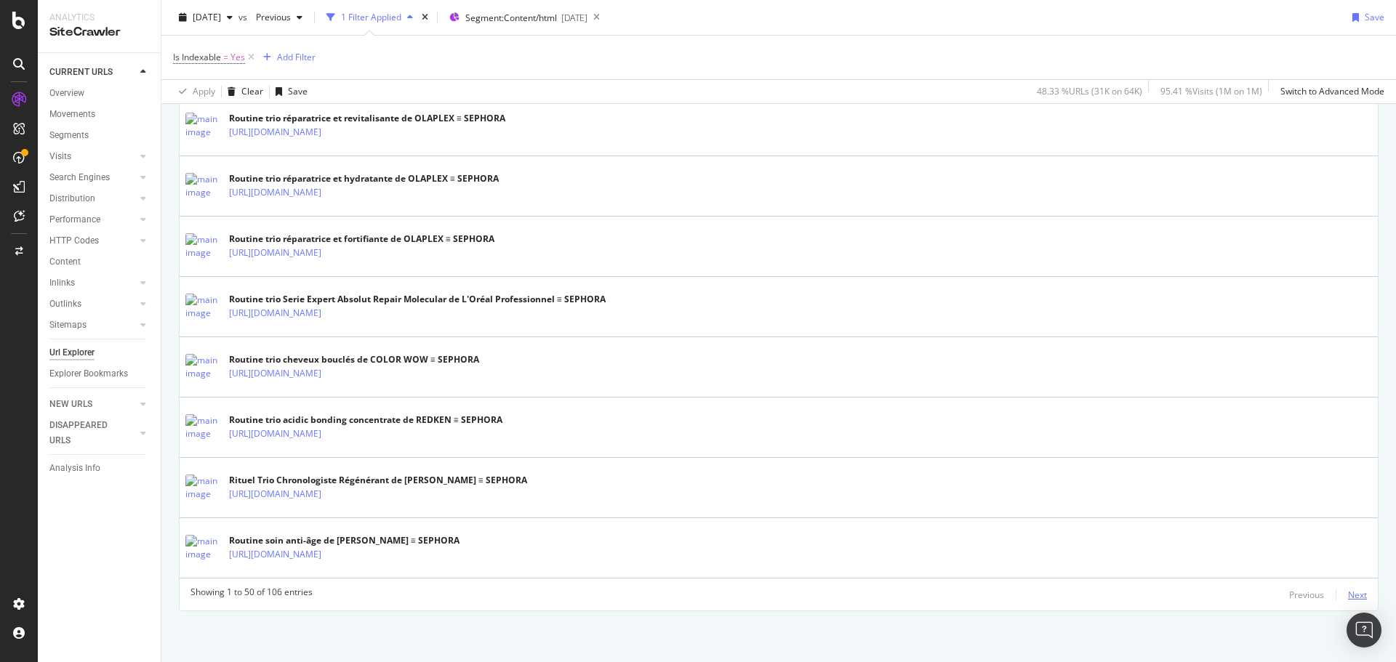
click at [1348, 594] on div "Next" at bounding box center [1357, 595] width 19 height 12
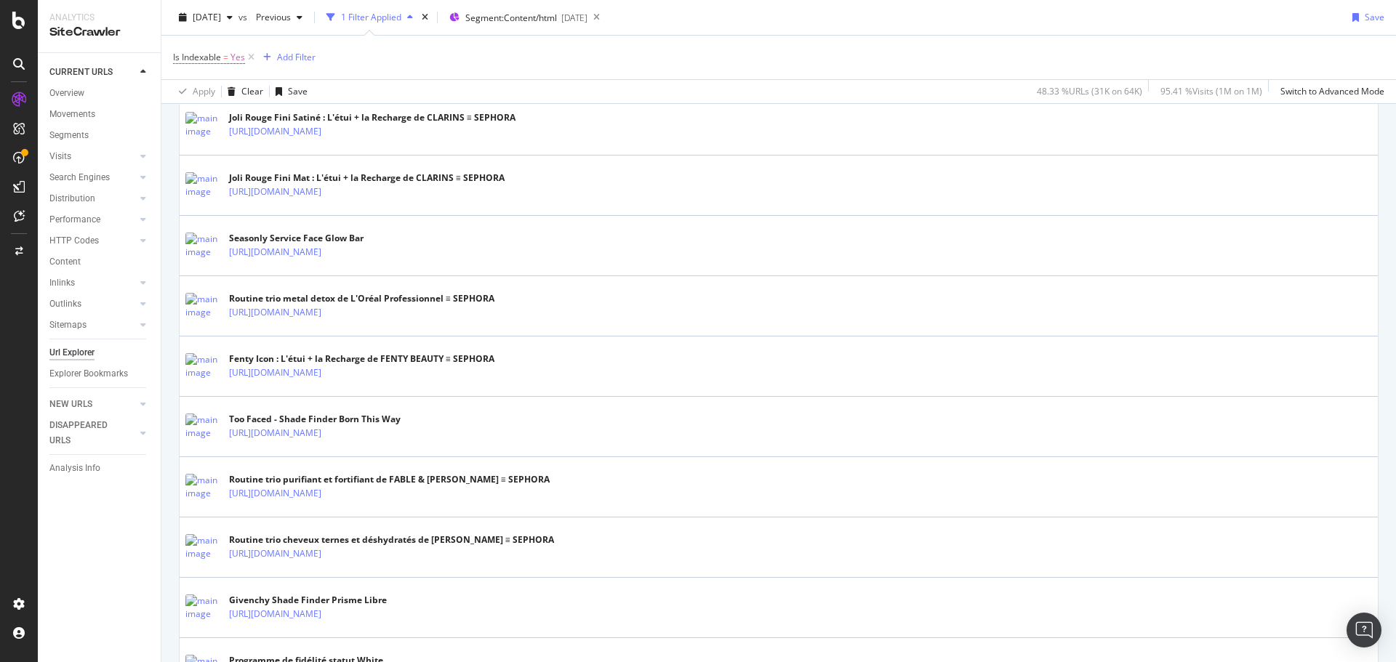
scroll to position [1962, 0]
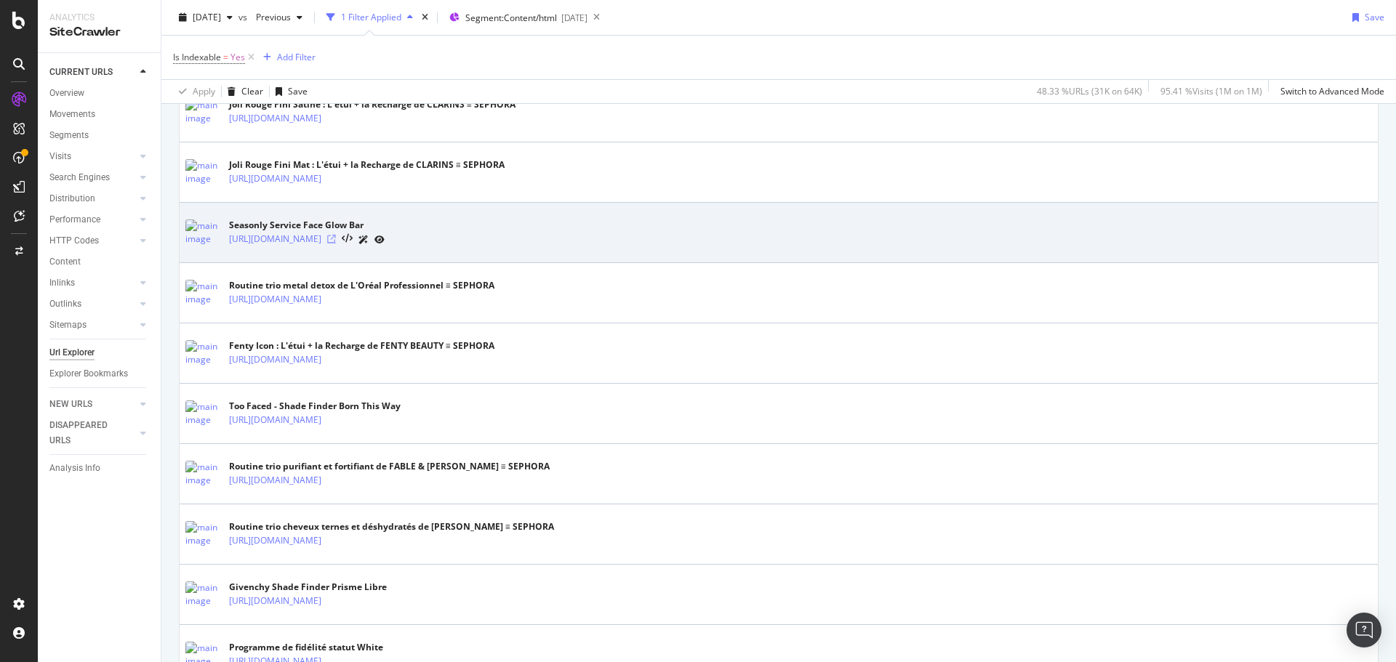
click at [336, 238] on icon at bounding box center [331, 239] width 9 height 9
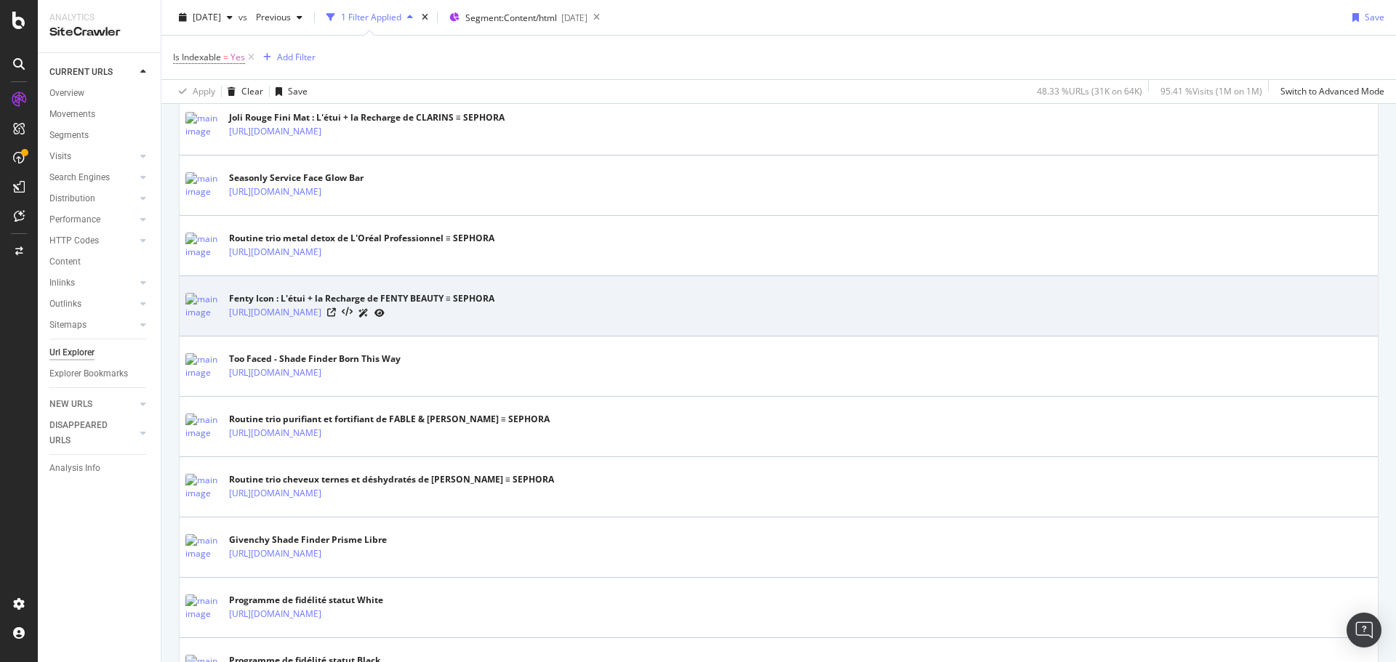
scroll to position [2035, 0]
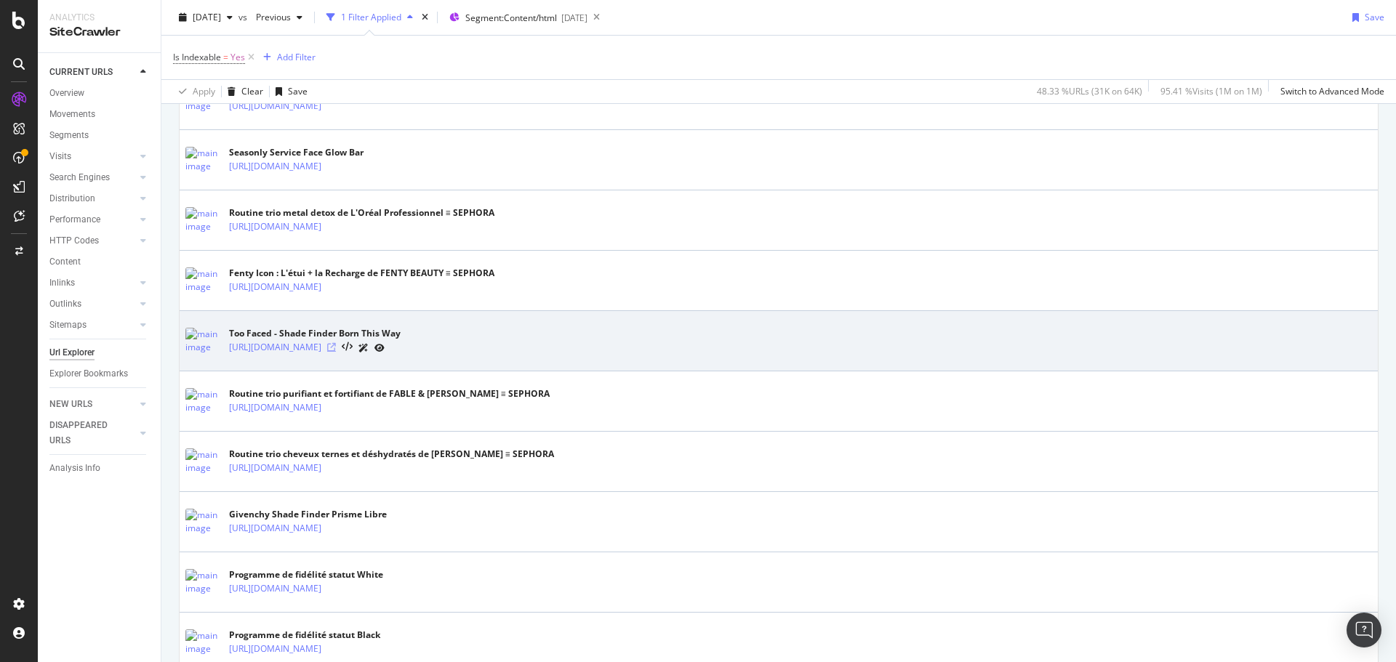
click at [336, 349] on icon at bounding box center [331, 347] width 9 height 9
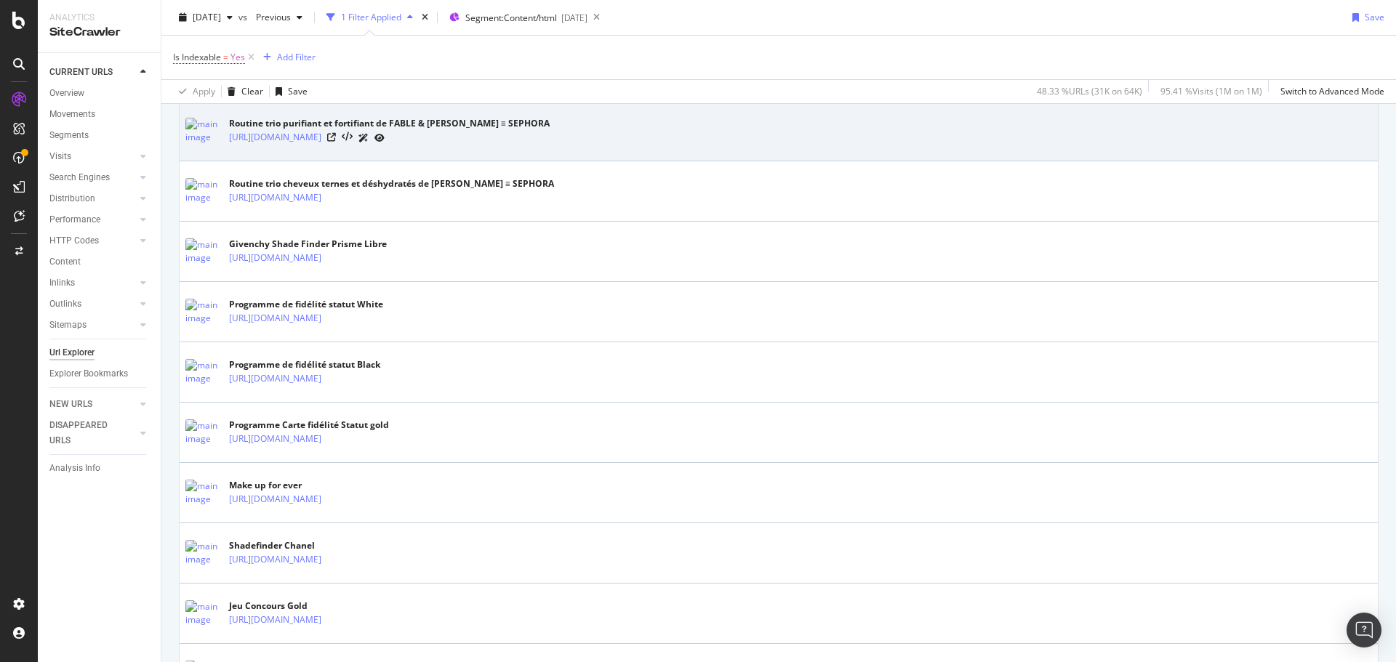
scroll to position [2326, 0]
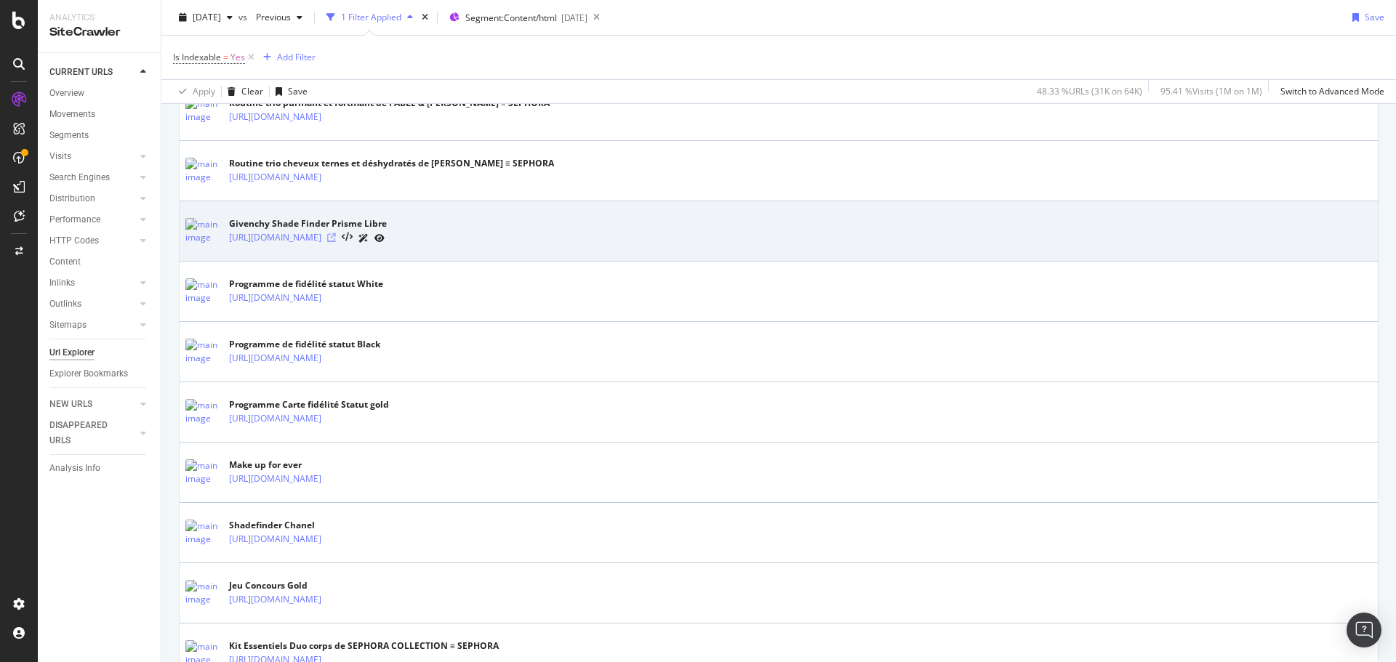
click at [336, 238] on icon at bounding box center [331, 237] width 9 height 9
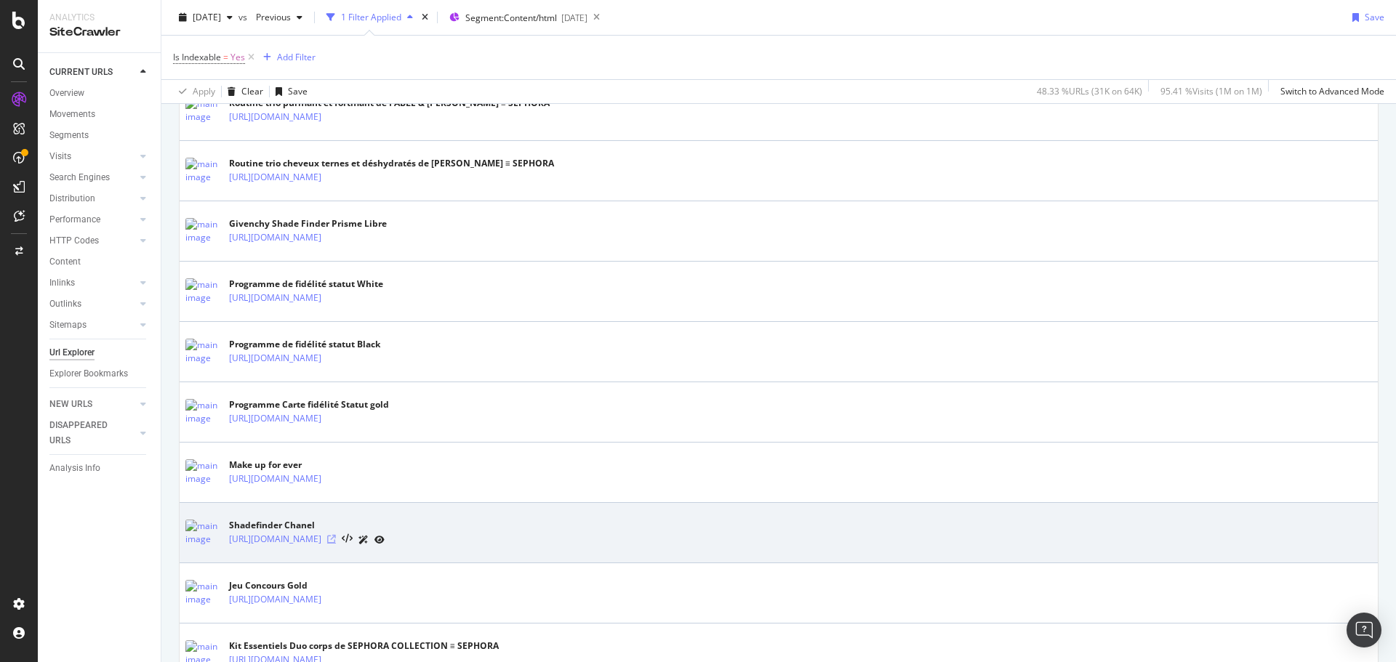
click at [336, 536] on icon at bounding box center [331, 539] width 9 height 9
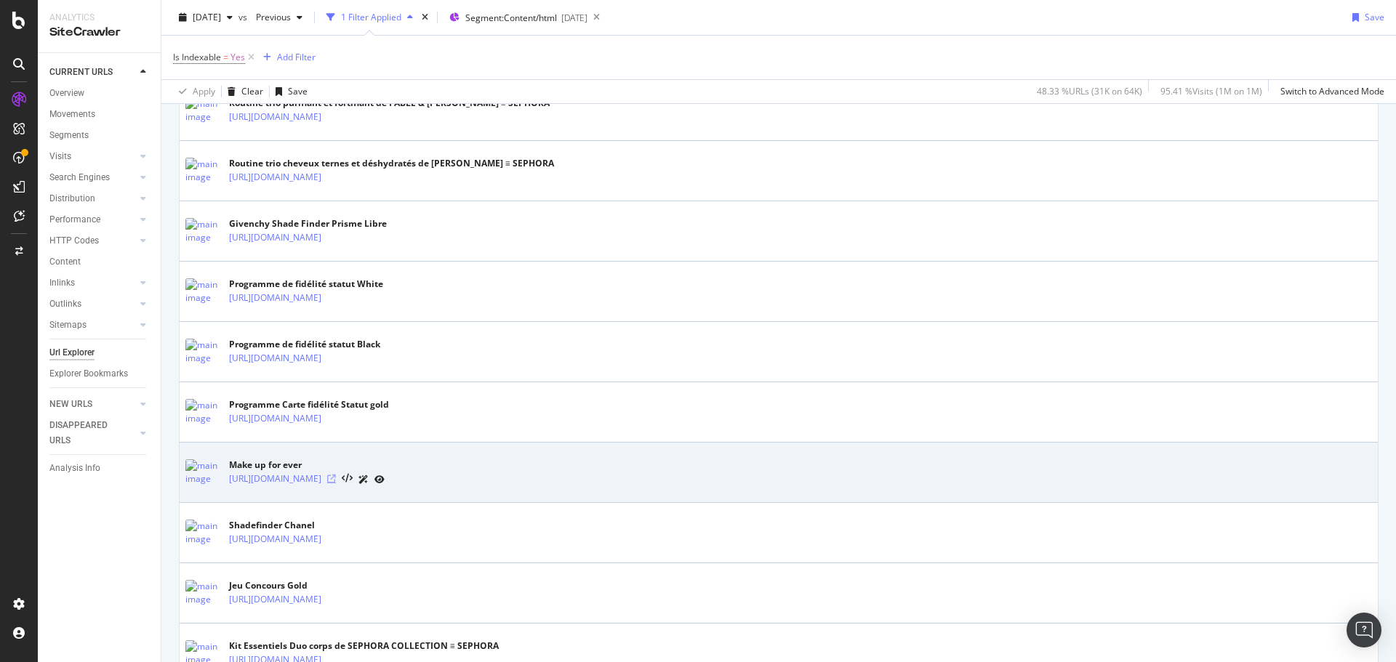
click at [336, 475] on icon at bounding box center [331, 479] width 9 height 9
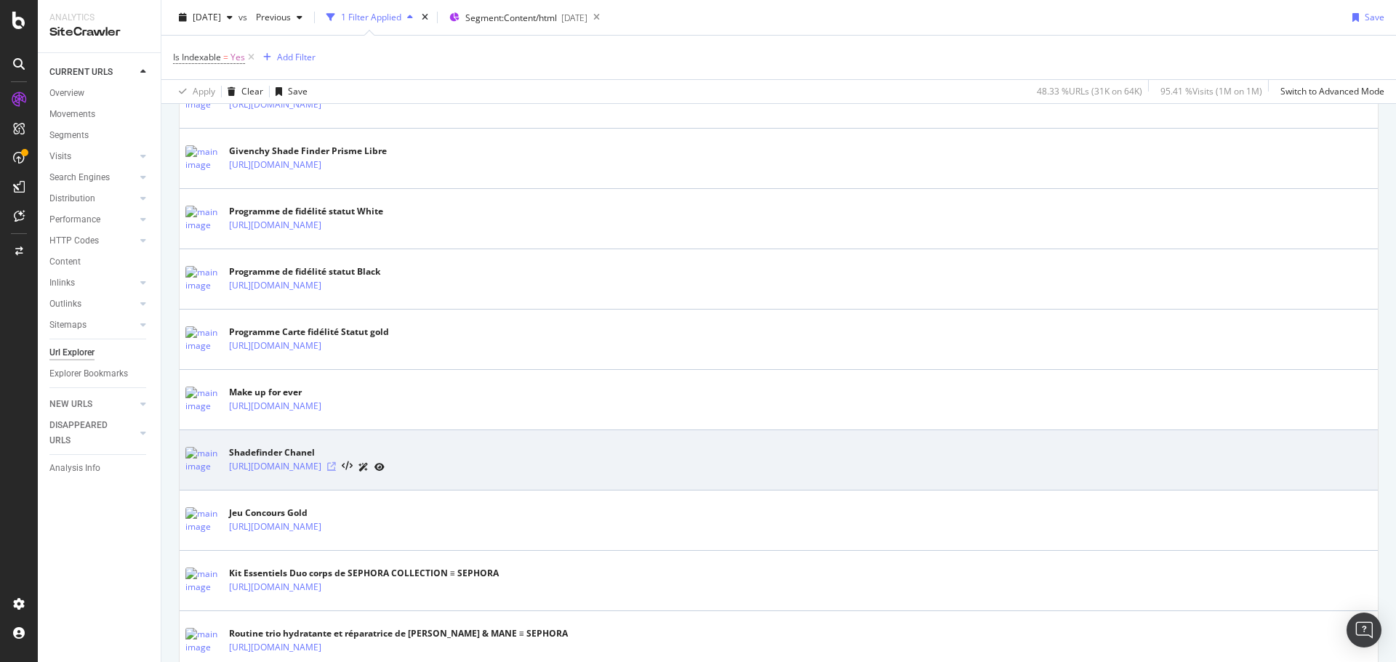
click at [336, 465] on icon at bounding box center [331, 466] width 9 height 9
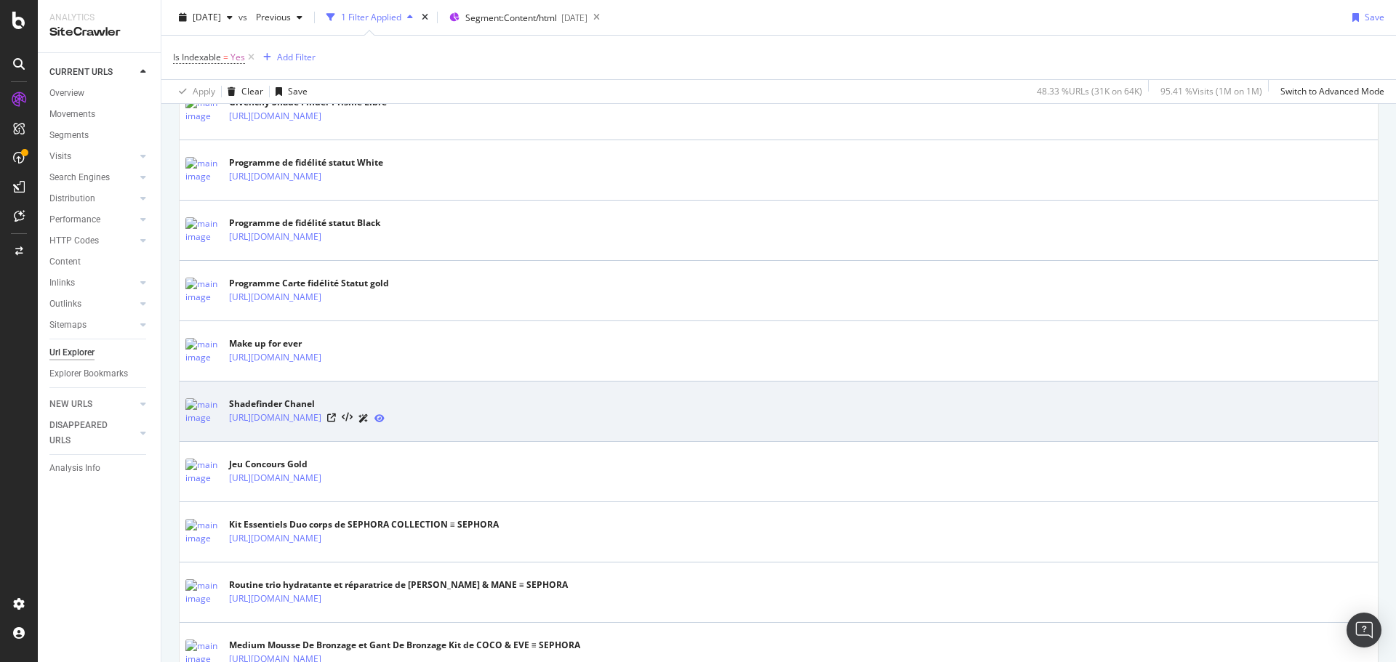
scroll to position [2471, 0]
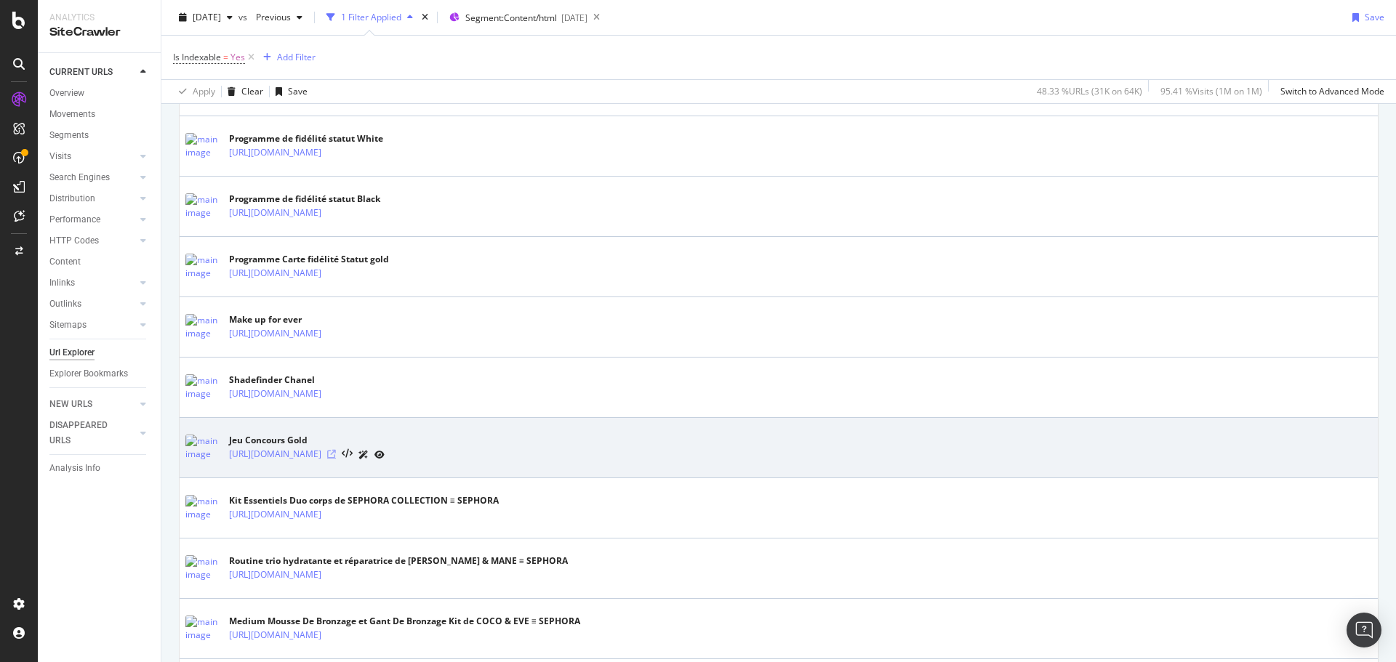
click at [336, 455] on icon at bounding box center [331, 454] width 9 height 9
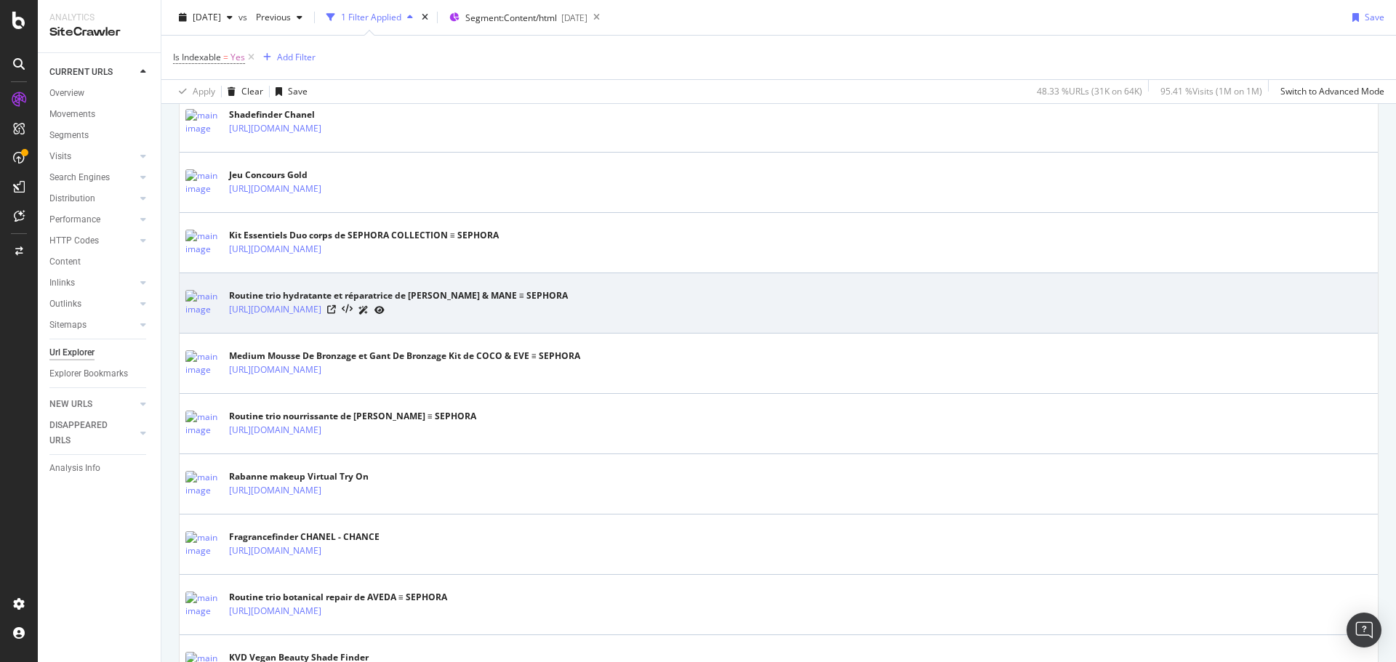
scroll to position [2762, 0]
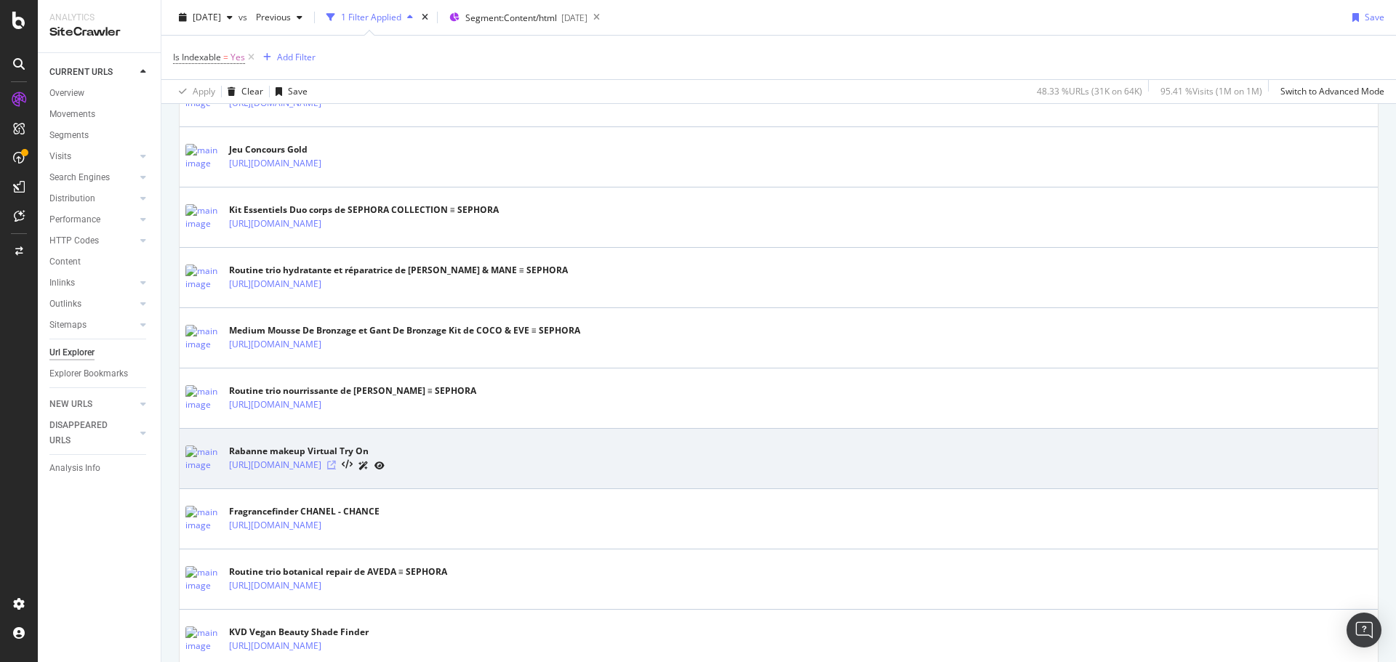
click at [336, 465] on icon at bounding box center [331, 465] width 9 height 9
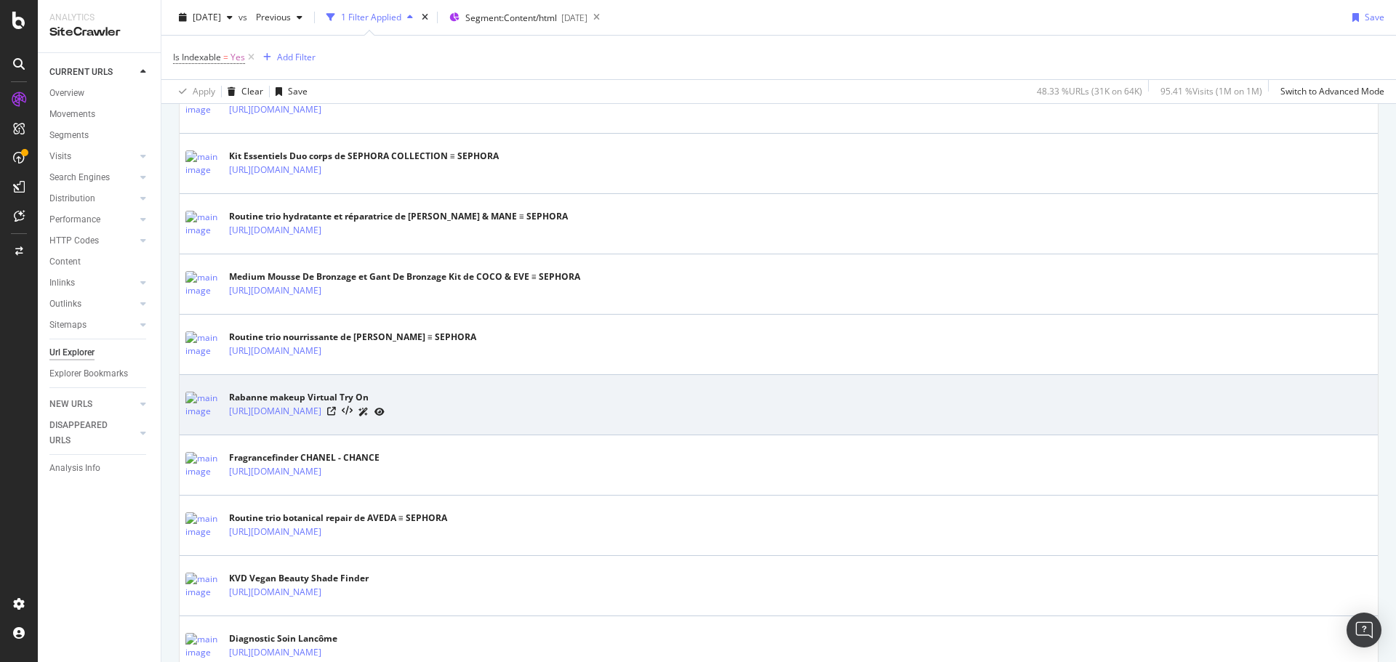
scroll to position [2907, 0]
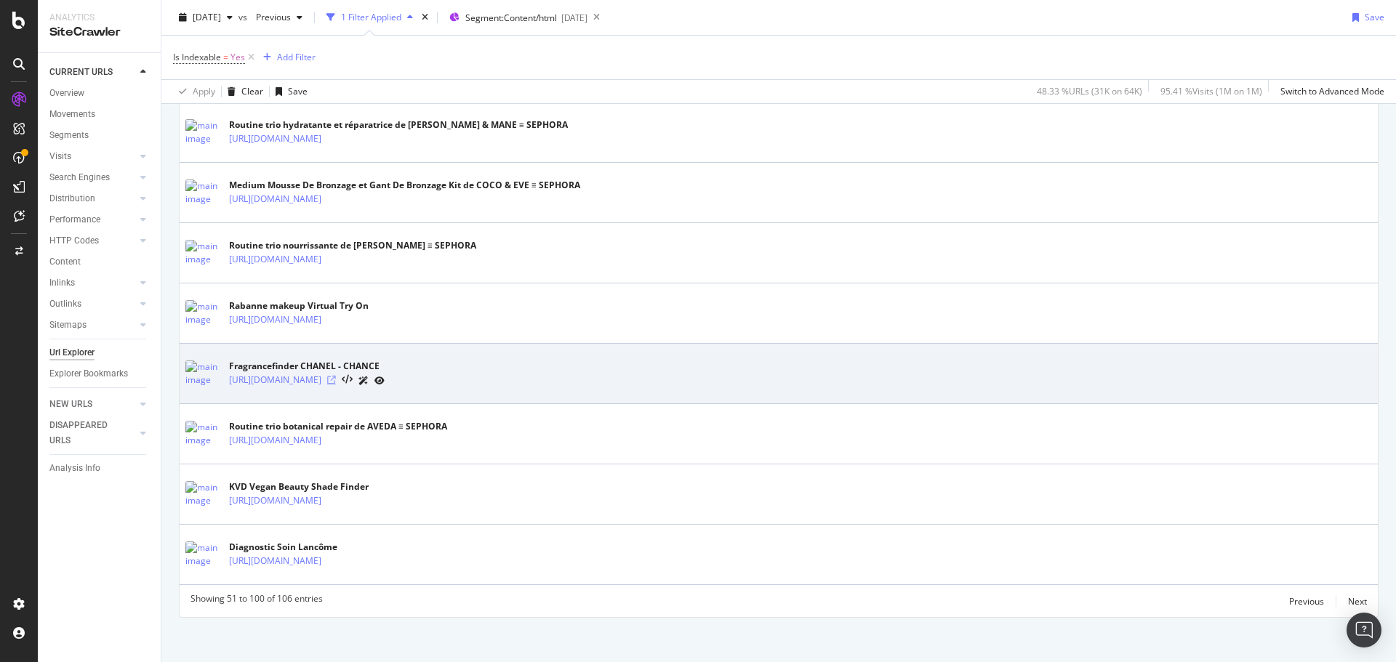
click at [336, 376] on icon at bounding box center [331, 380] width 9 height 9
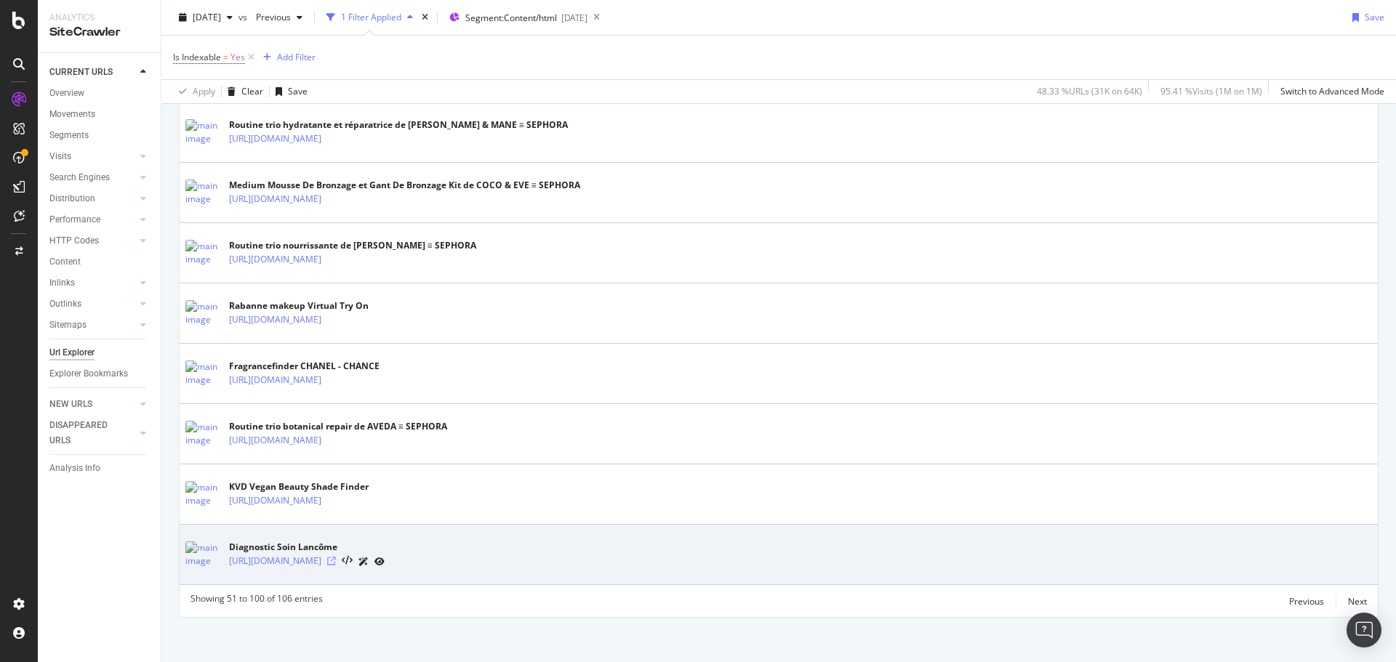
click at [336, 557] on icon at bounding box center [331, 561] width 9 height 9
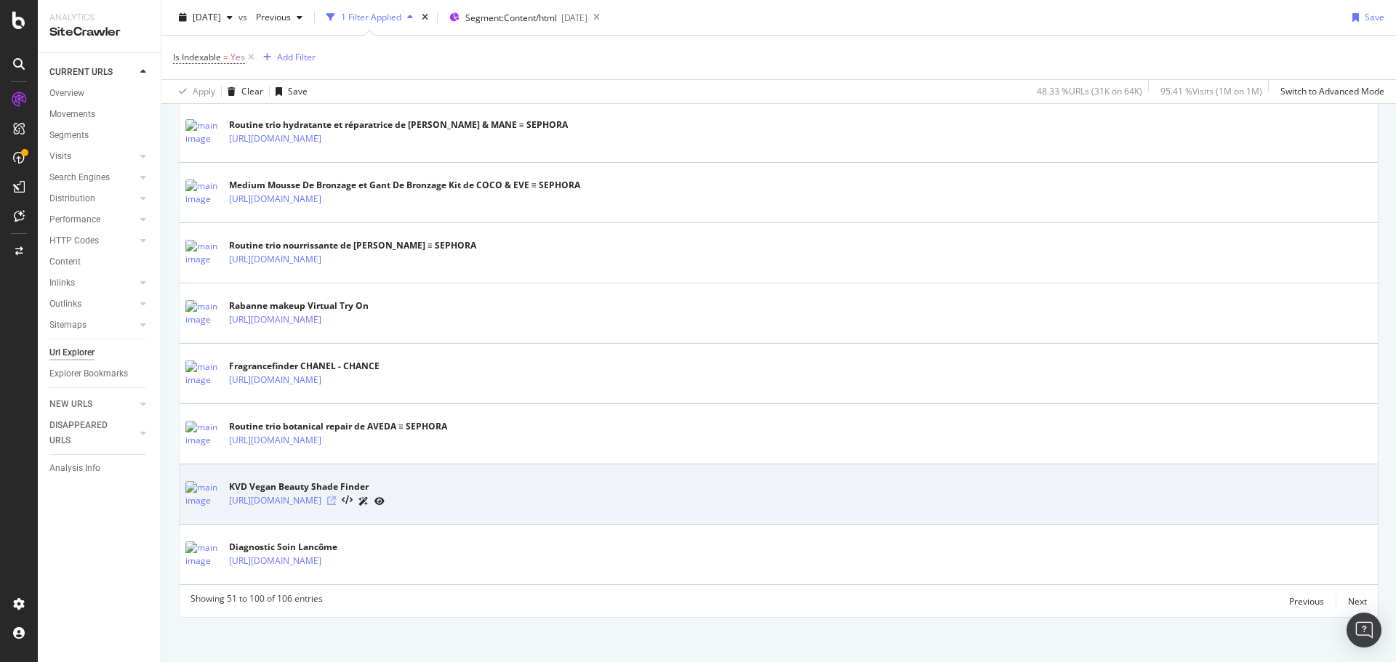
click at [336, 502] on icon at bounding box center [331, 500] width 9 height 9
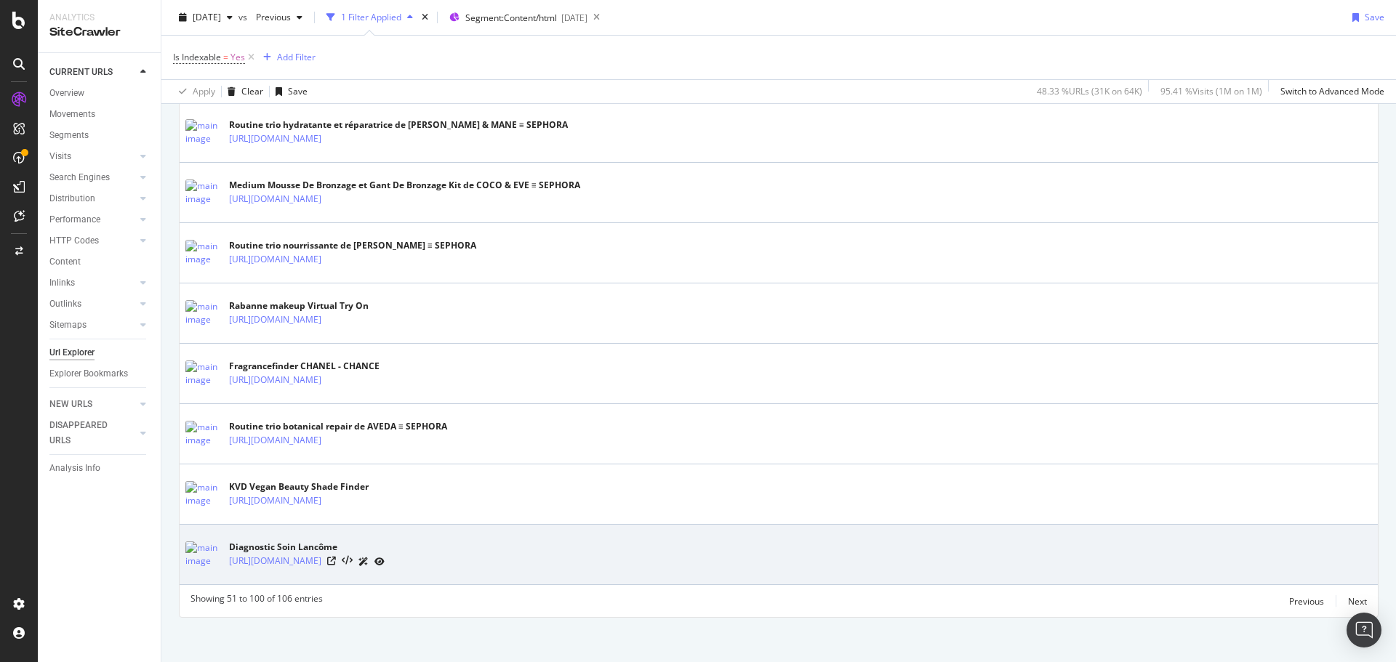
scroll to position [2914, 0]
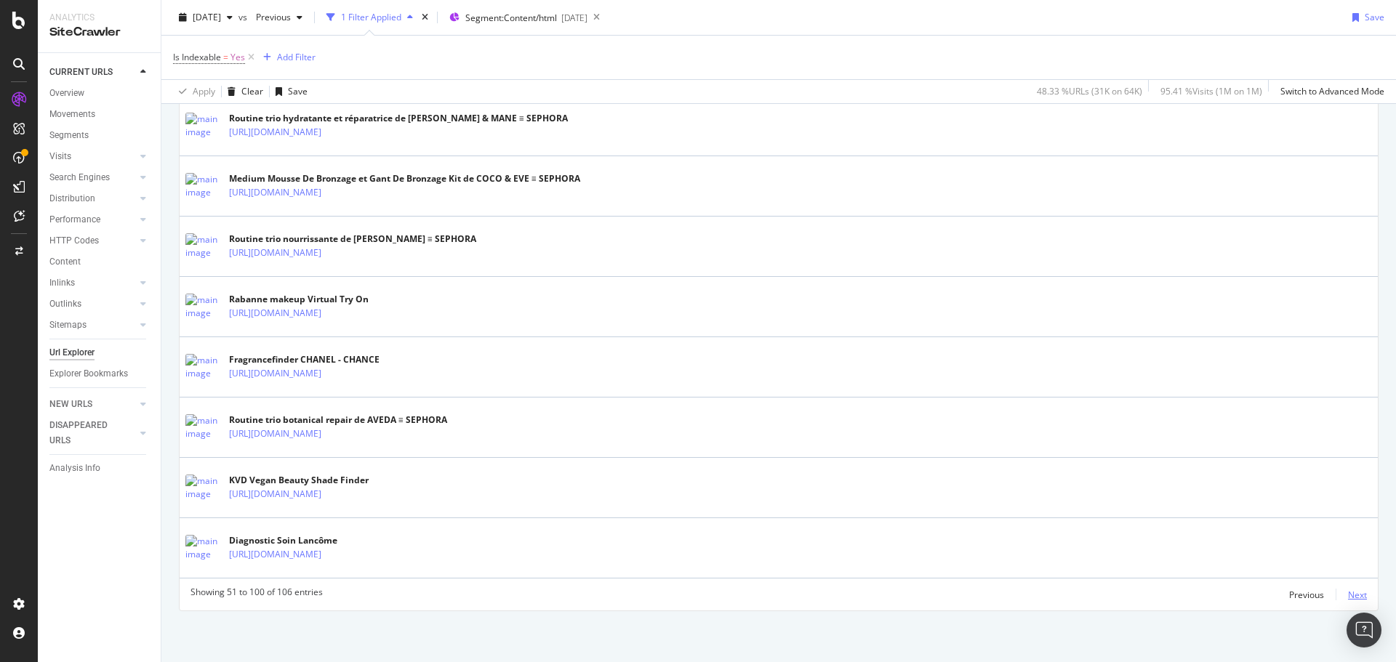
click at [1348, 596] on div "Next" at bounding box center [1357, 595] width 19 height 12
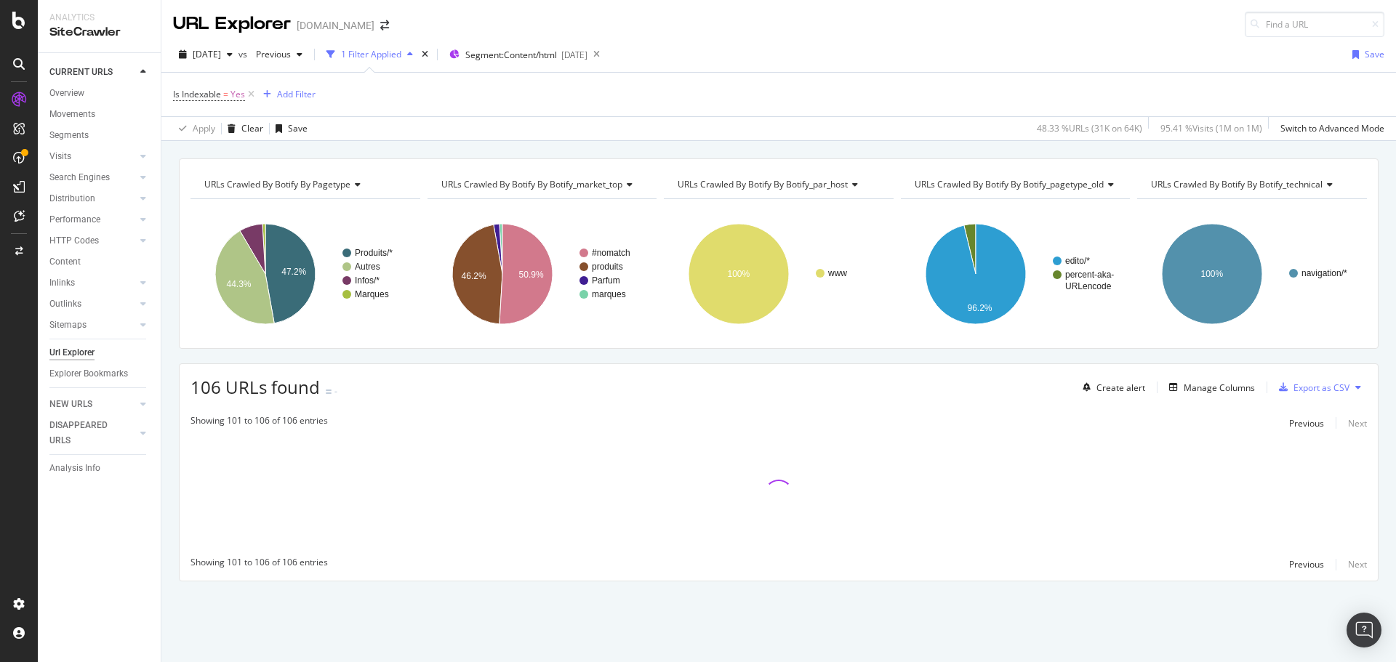
scroll to position [0, 0]
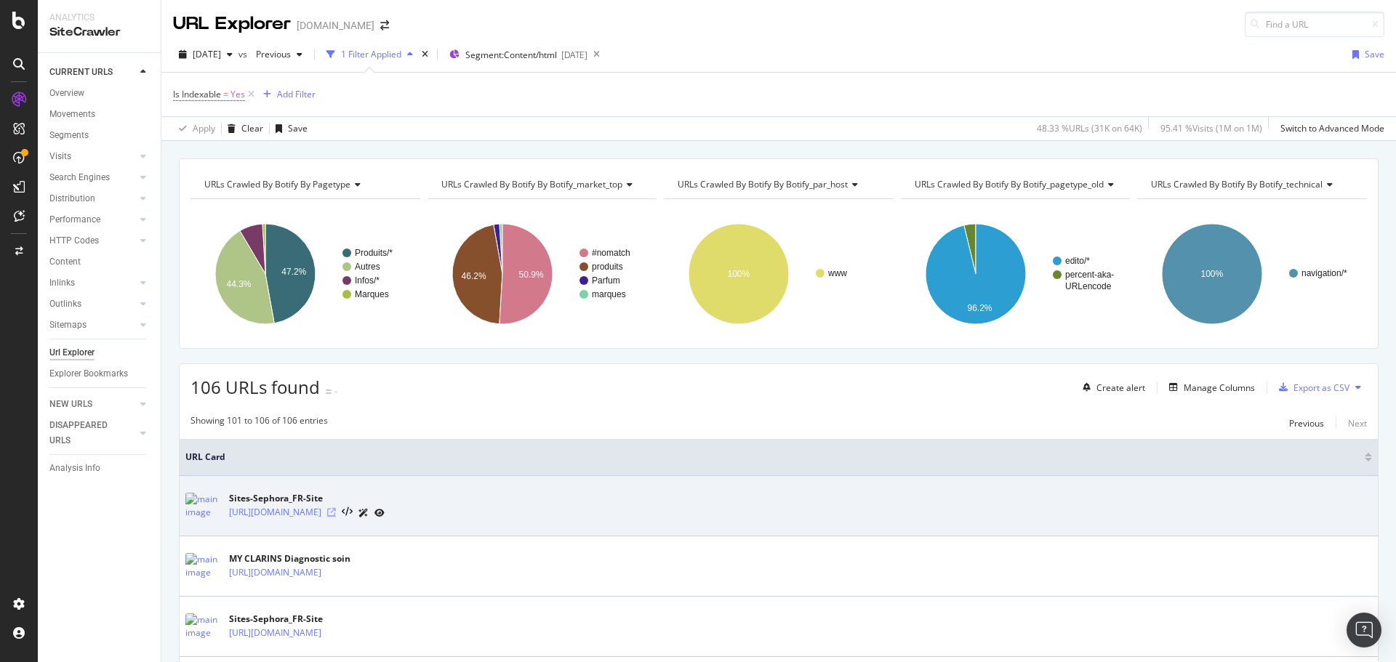
click at [336, 509] on icon at bounding box center [331, 512] width 9 height 9
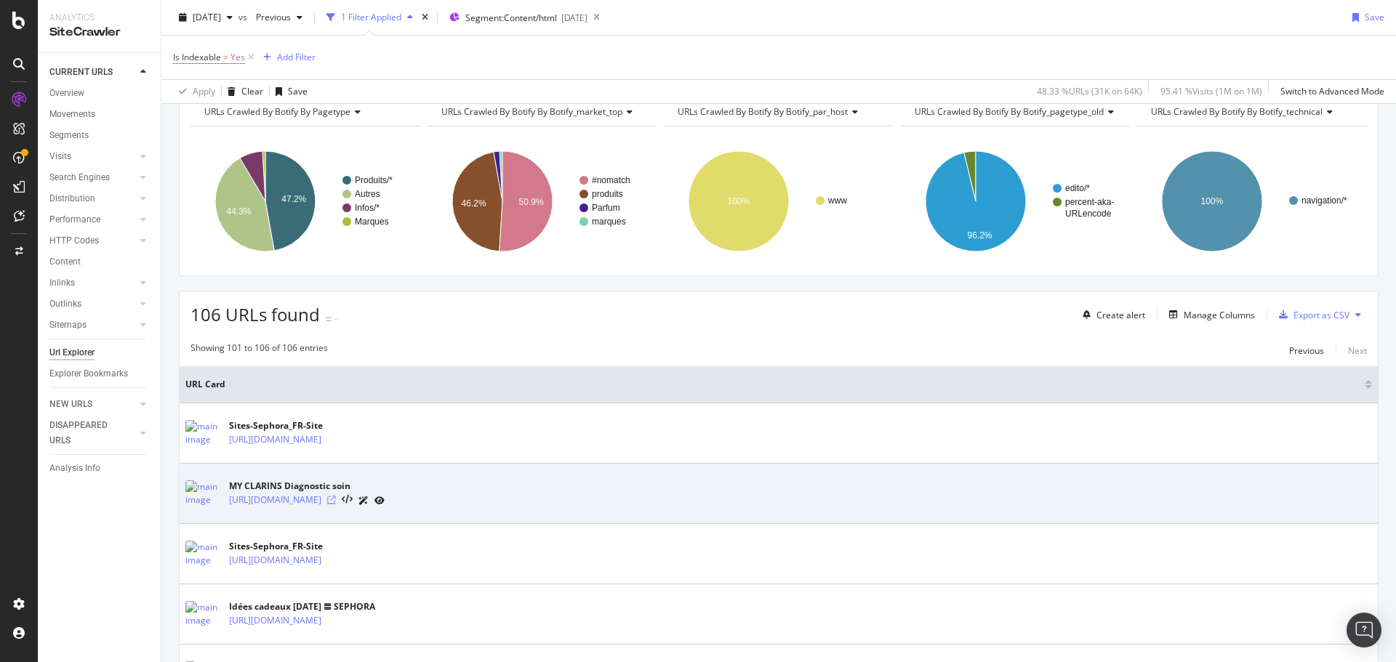
click at [336, 500] on icon at bounding box center [331, 500] width 9 height 9
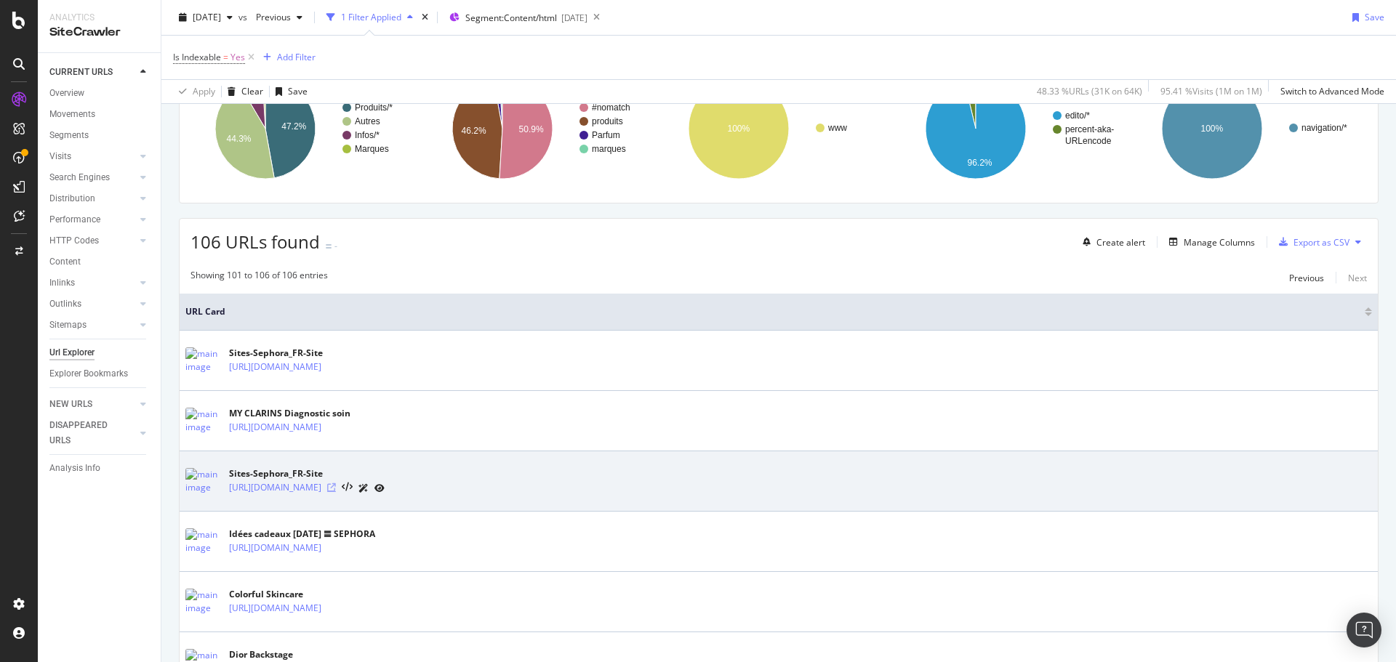
click at [336, 488] on icon at bounding box center [331, 487] width 9 height 9
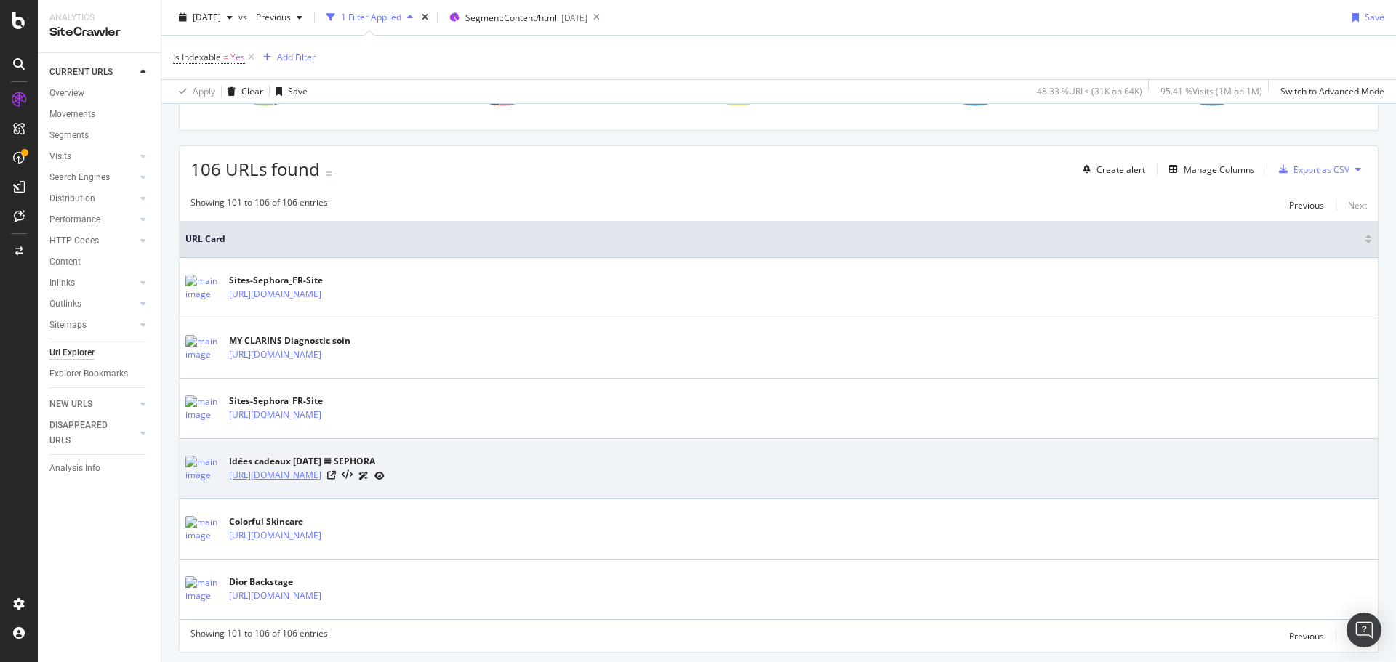
scroll to position [259, 0]
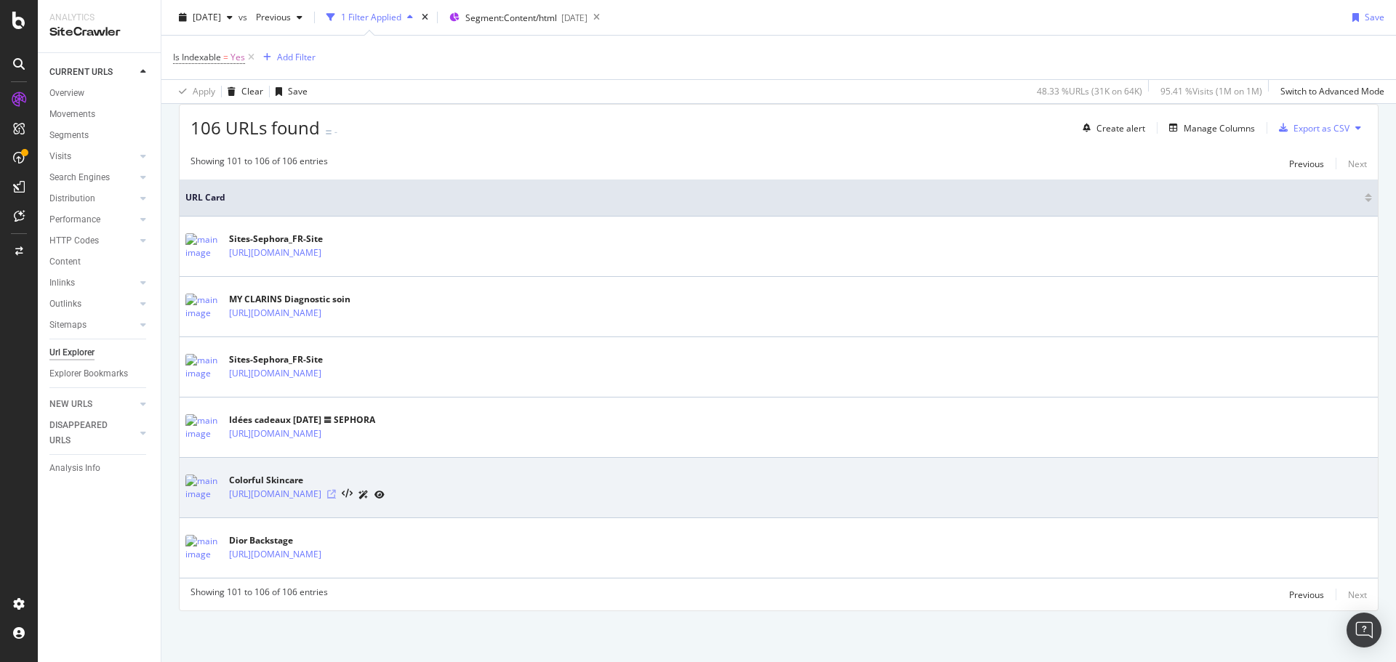
click at [336, 491] on icon at bounding box center [331, 494] width 9 height 9
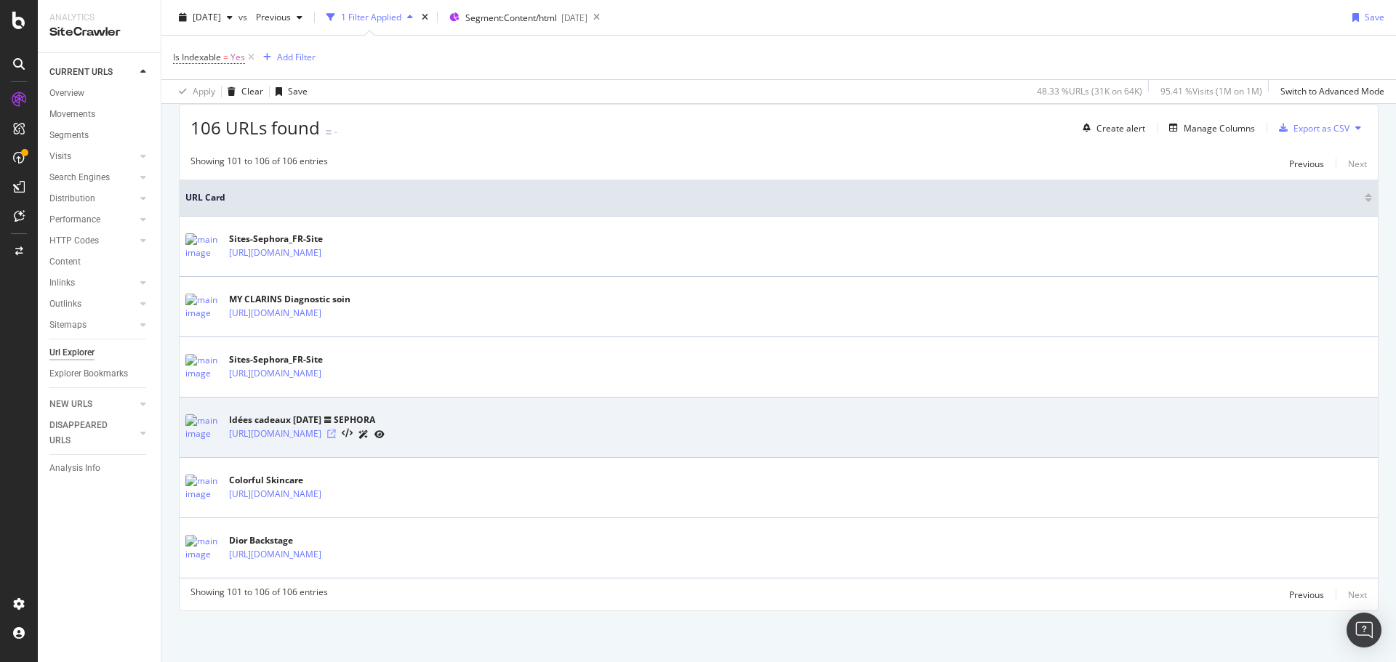
click at [336, 435] on icon at bounding box center [331, 434] width 9 height 9
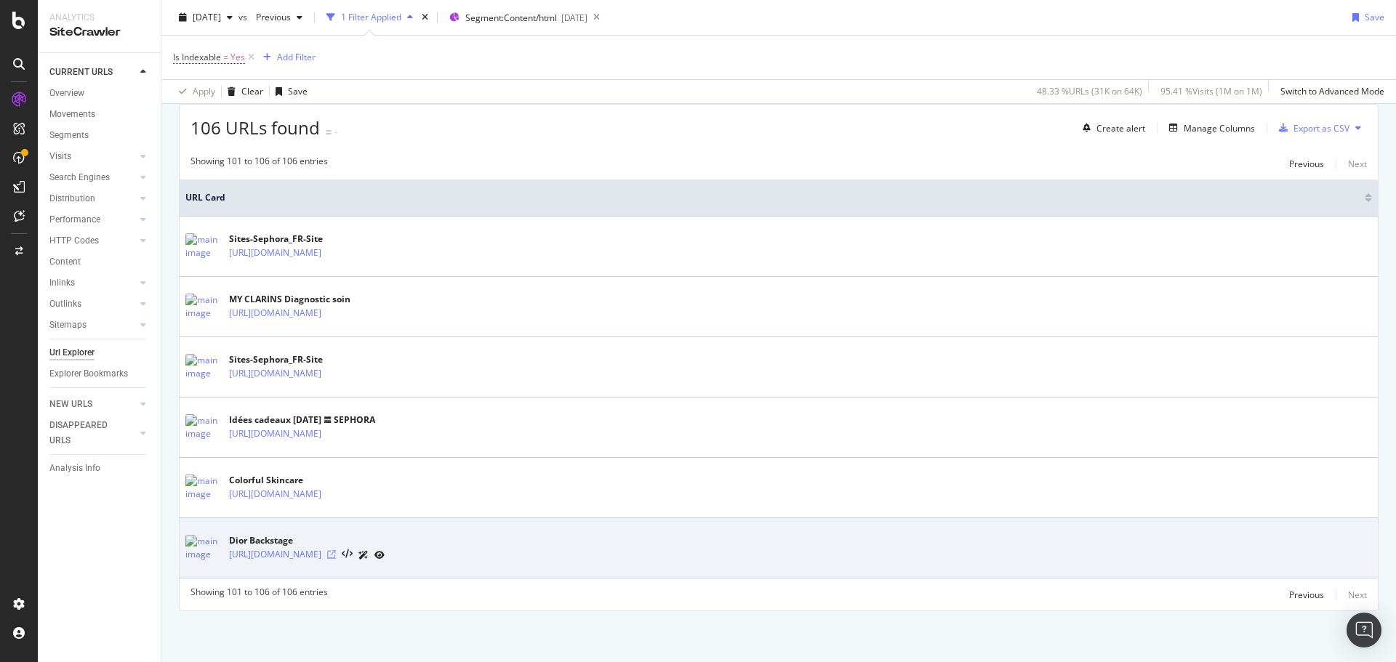
click at [336, 553] on icon at bounding box center [331, 554] width 9 height 9
